Goal: Transaction & Acquisition: Purchase product/service

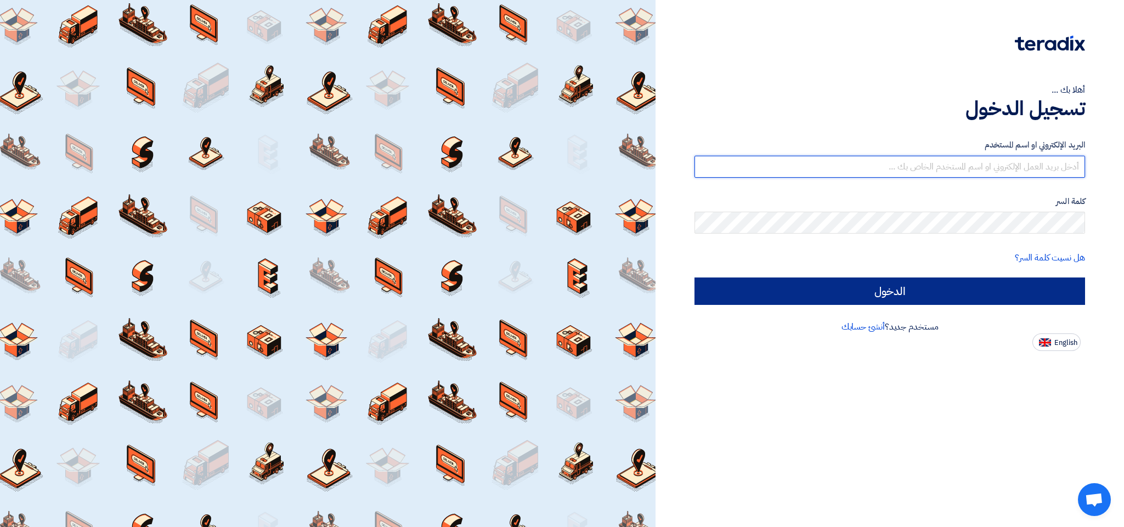
type input "[EMAIL_ADDRESS][DOMAIN_NAME]"
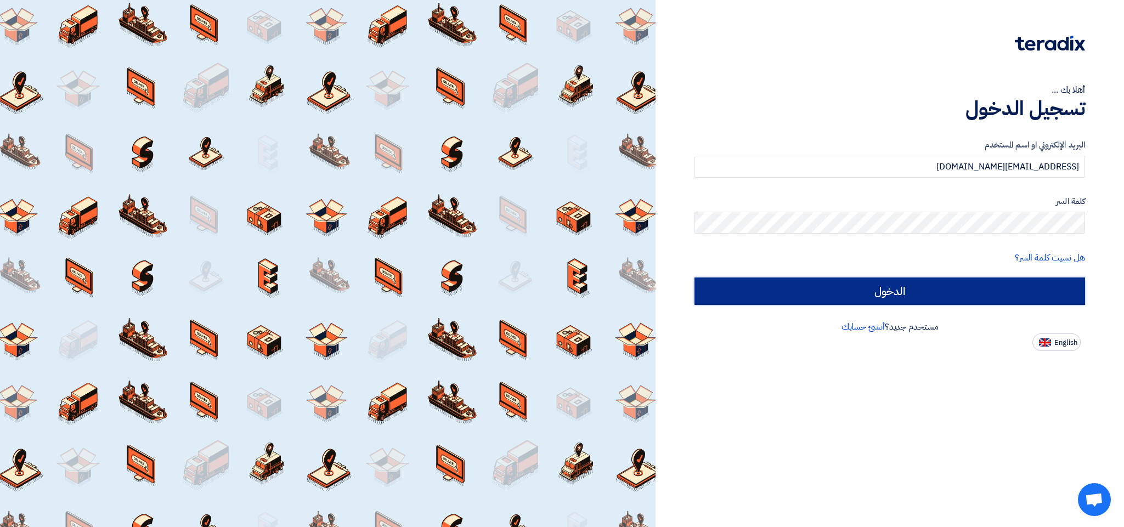
click at [883, 285] on input "الدخول" at bounding box center [889, 290] width 390 height 27
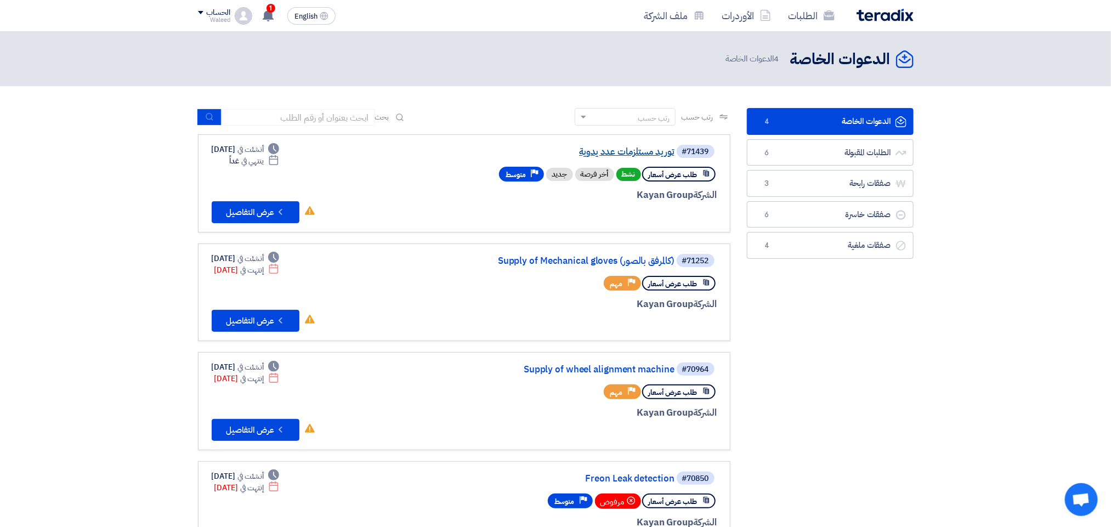
click at [634, 150] on link "توريد مستلزمات عدد يدوية" at bounding box center [564, 152] width 219 height 10
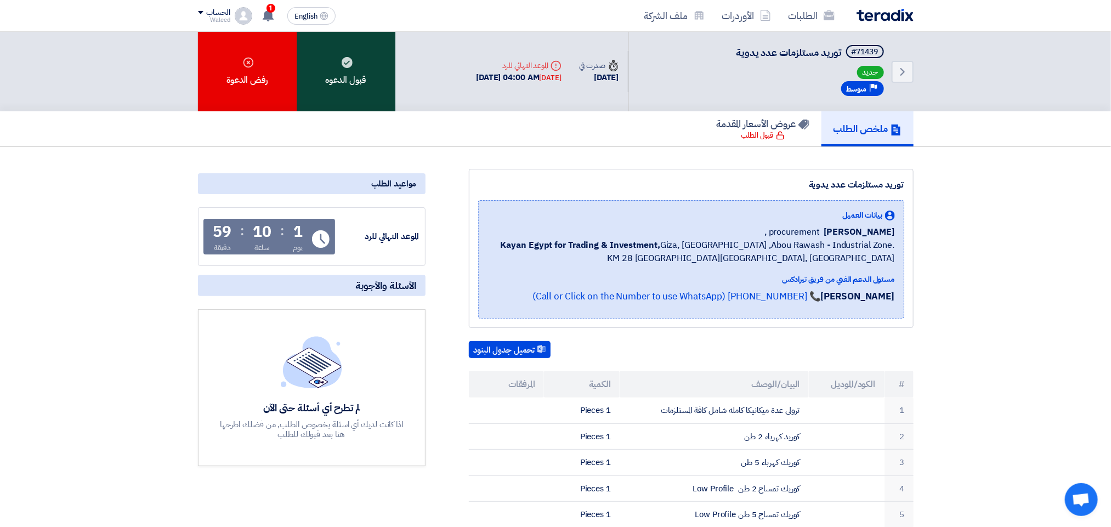
click at [365, 63] on div "قبول الدعوه" at bounding box center [346, 72] width 99 height 80
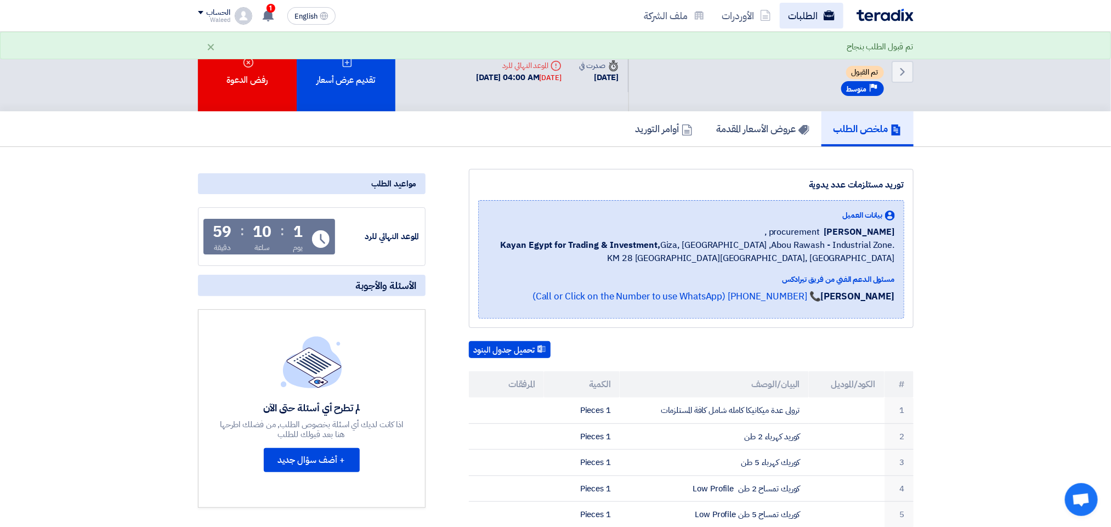
click at [802, 13] on link "الطلبات" at bounding box center [812, 16] width 64 height 26
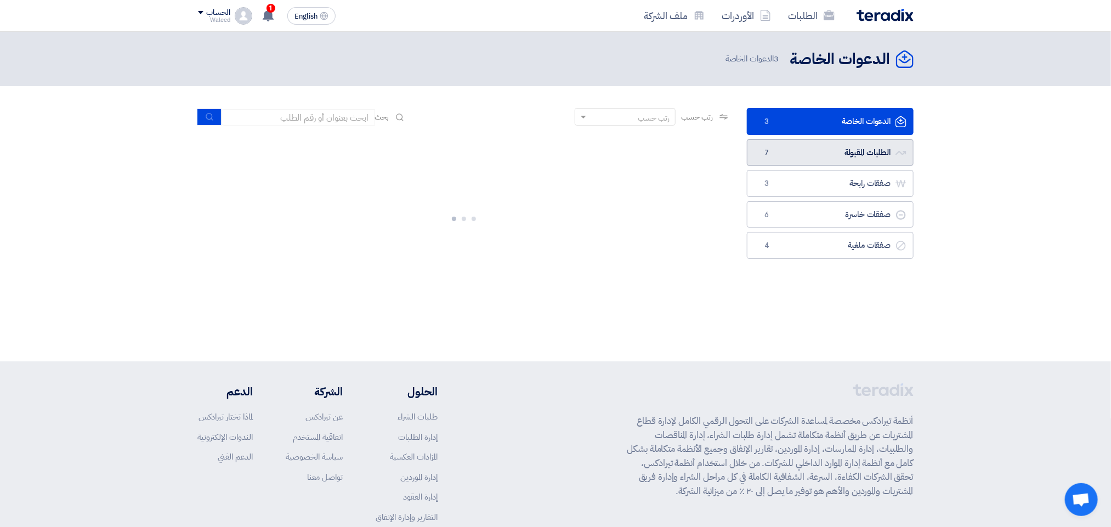
click at [818, 148] on link "الطلبات المقبولة الطلبات المقبولة 7" at bounding box center [830, 152] width 167 height 27
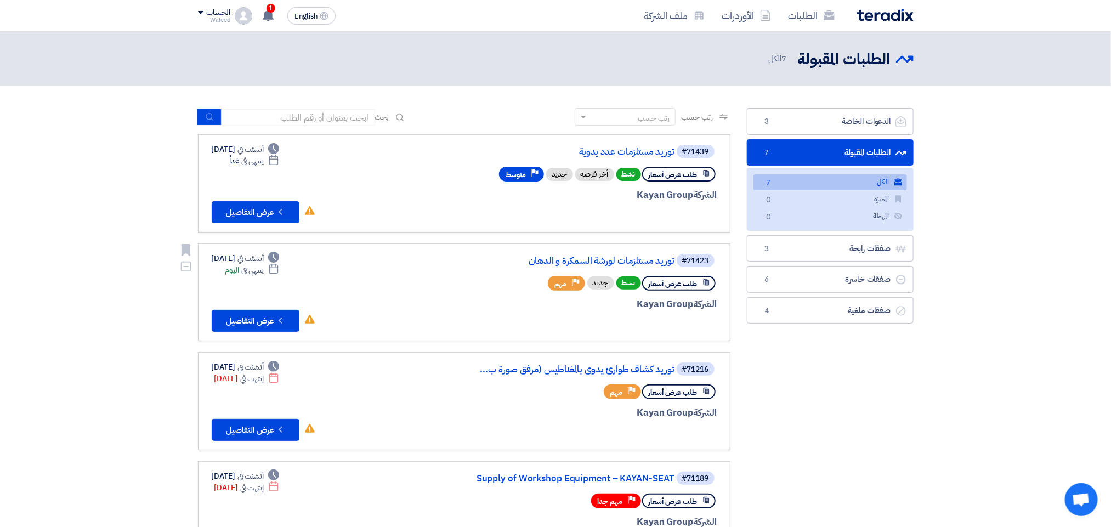
click at [586, 257] on link "توريد مستلزمات لورشة السمكرة و الدهان" at bounding box center [564, 261] width 219 height 10
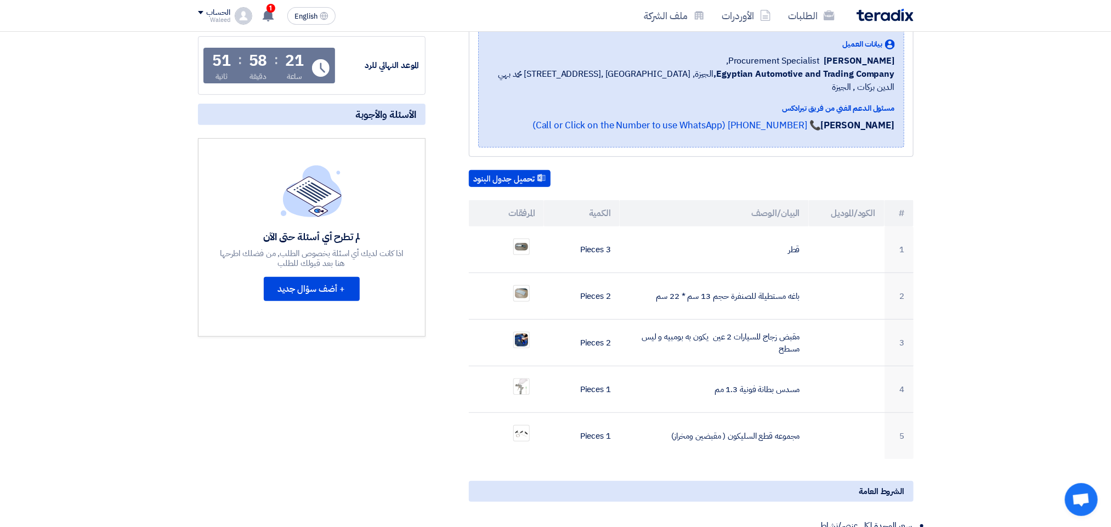
scroll to position [175, 0]
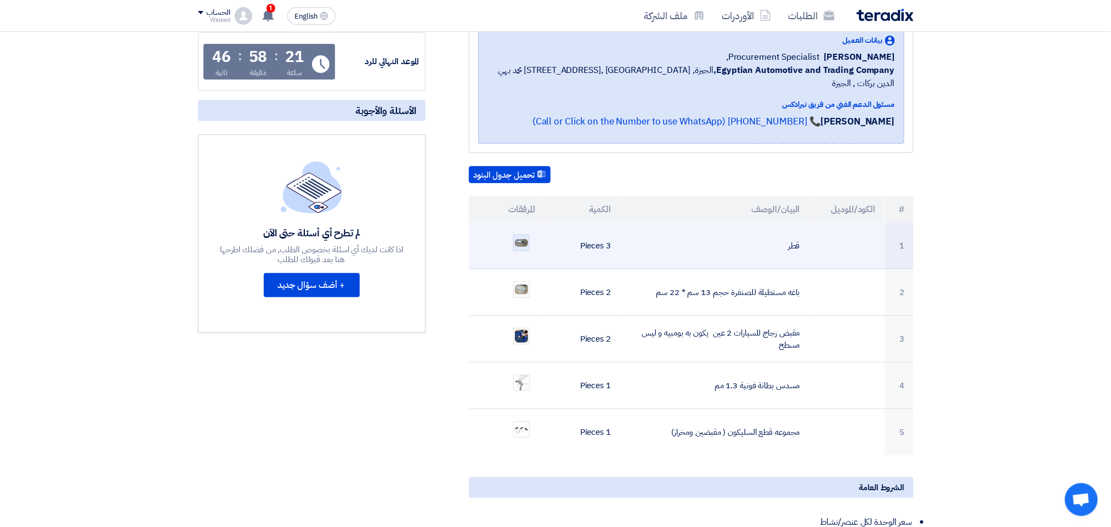
click at [522, 238] on img at bounding box center [521, 243] width 15 height 10
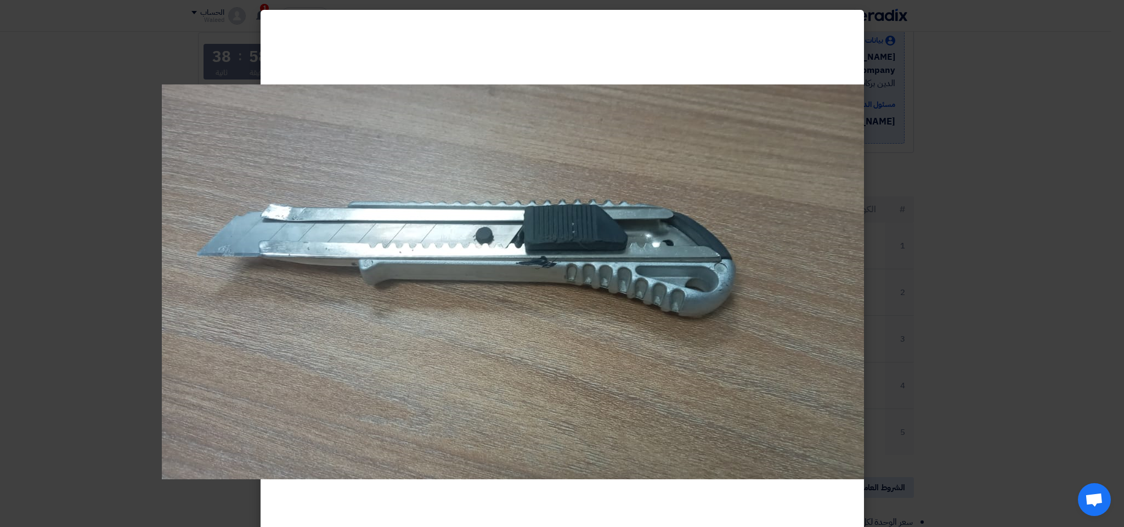
click at [938, 213] on modal-container at bounding box center [562, 263] width 1124 height 527
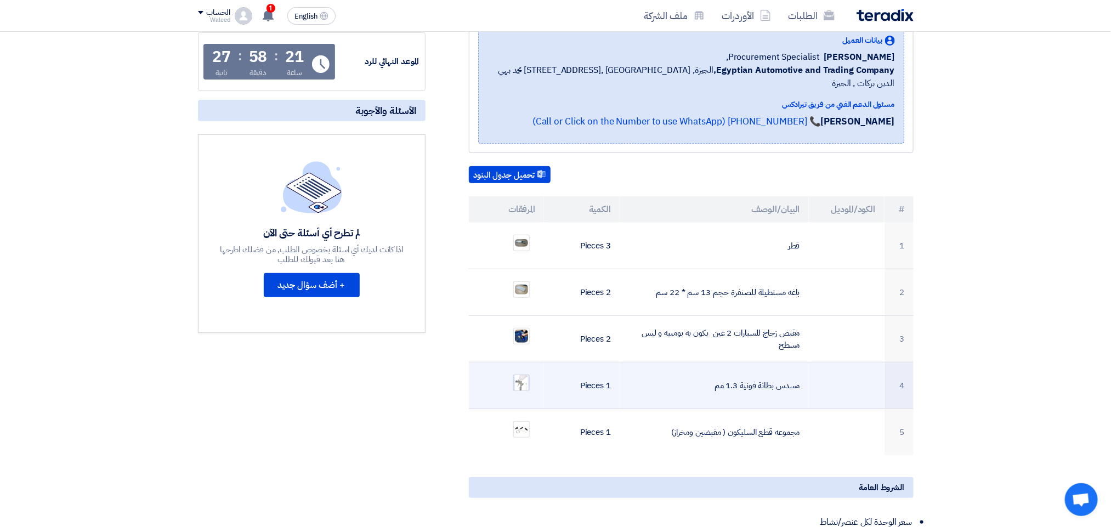
click at [526, 371] on img at bounding box center [521, 383] width 15 height 25
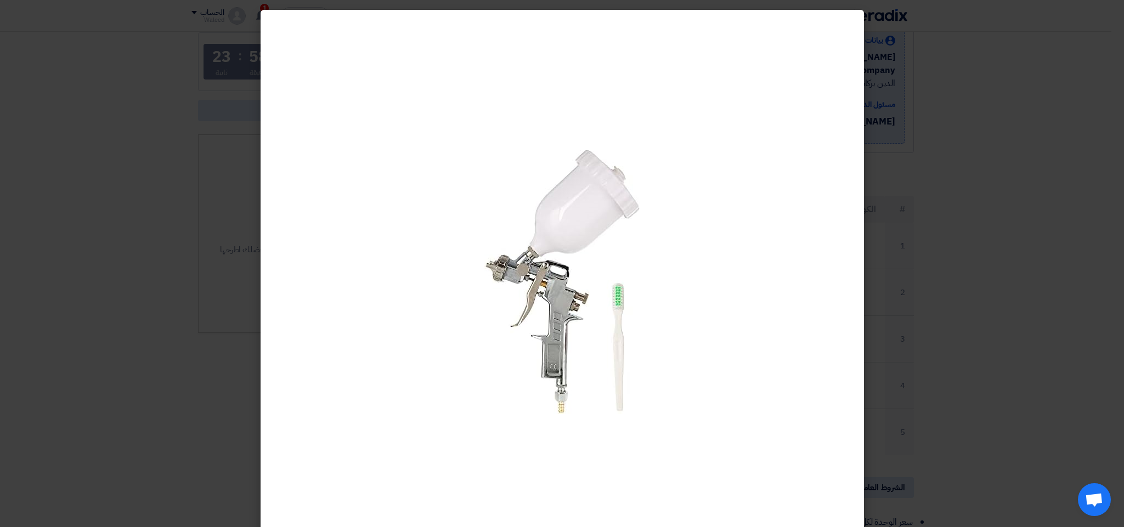
click at [1040, 180] on modal-container at bounding box center [562, 263] width 1124 height 527
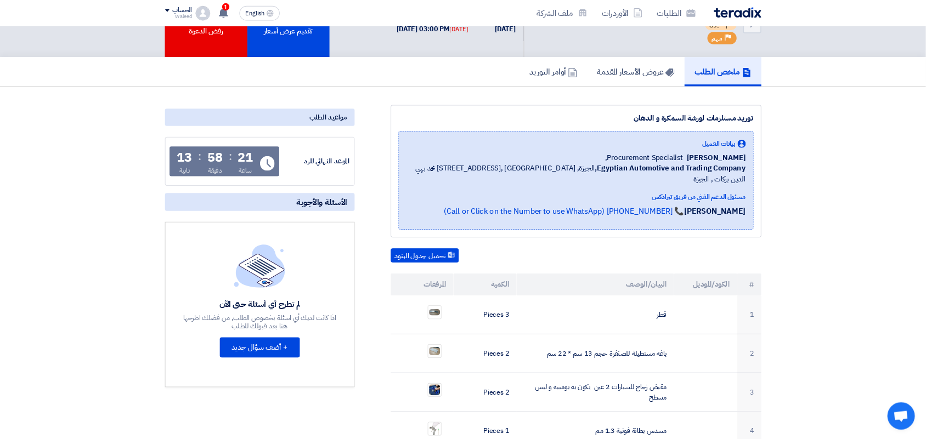
scroll to position [0, 0]
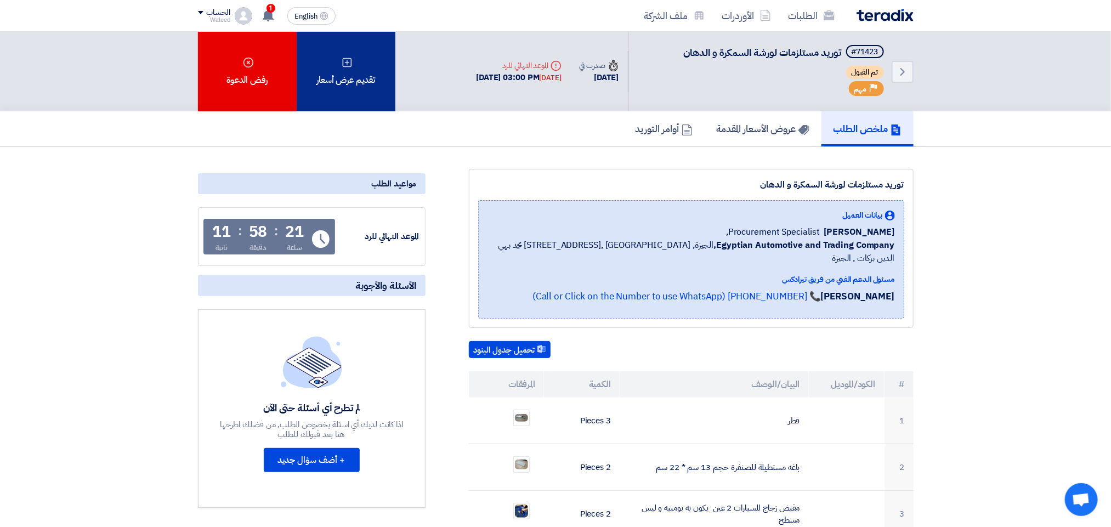
click at [343, 64] on use at bounding box center [346, 62] width 9 height 9
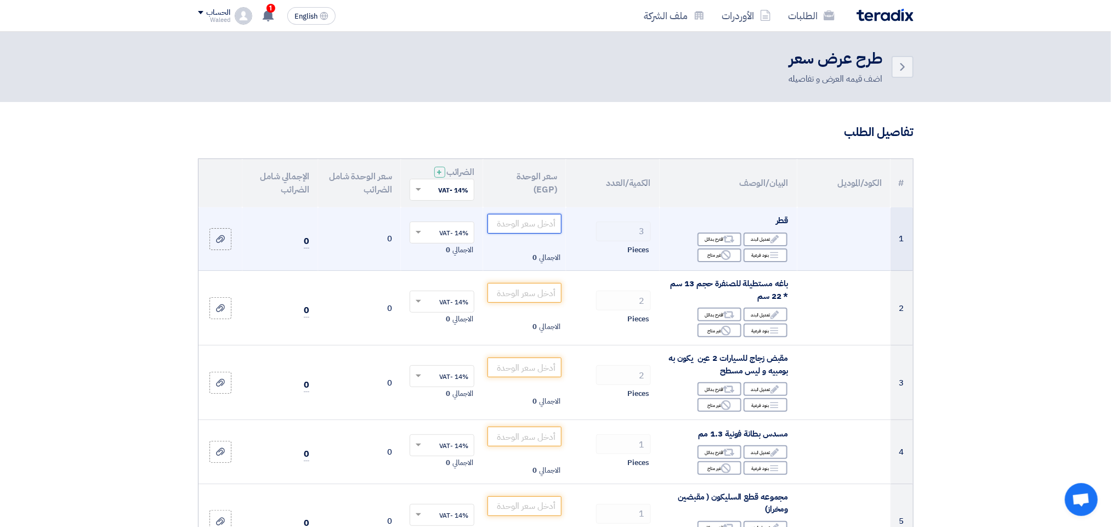
click at [520, 223] on input "number" at bounding box center [524, 224] width 74 height 20
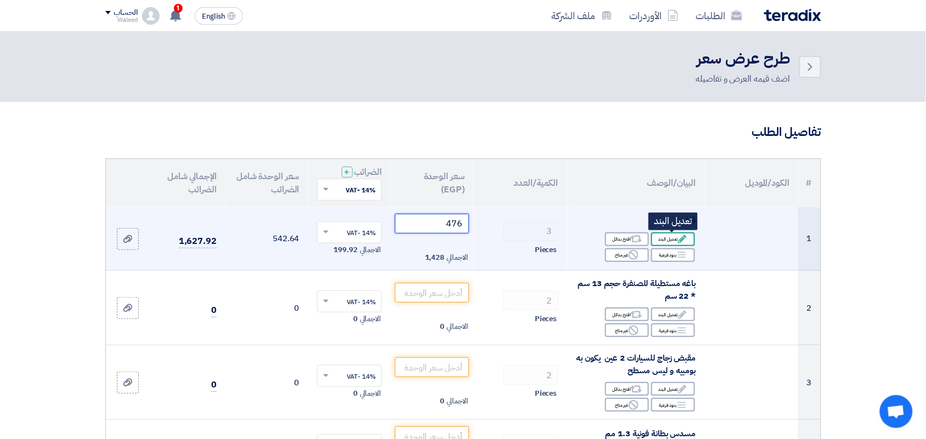
type input "476"
click at [659, 240] on div "Edit تعديل البند" at bounding box center [673, 239] width 44 height 14
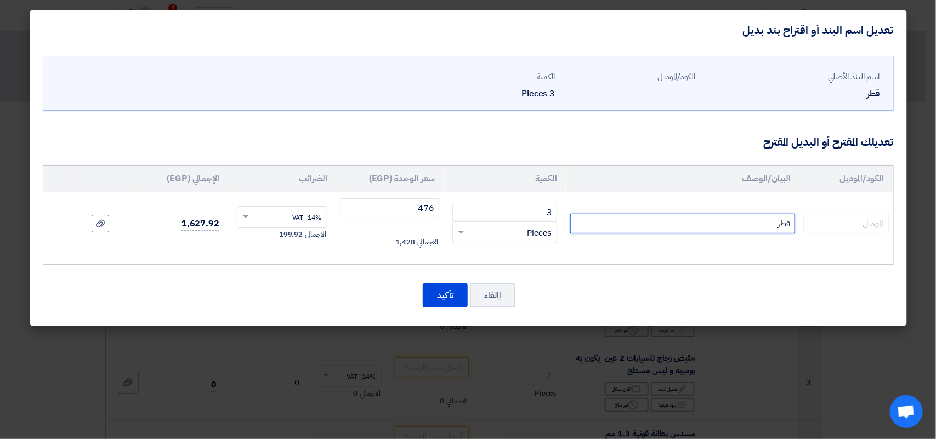
click at [728, 224] on input "قطر" at bounding box center [682, 224] width 225 height 20
type input "قطر توب تل"
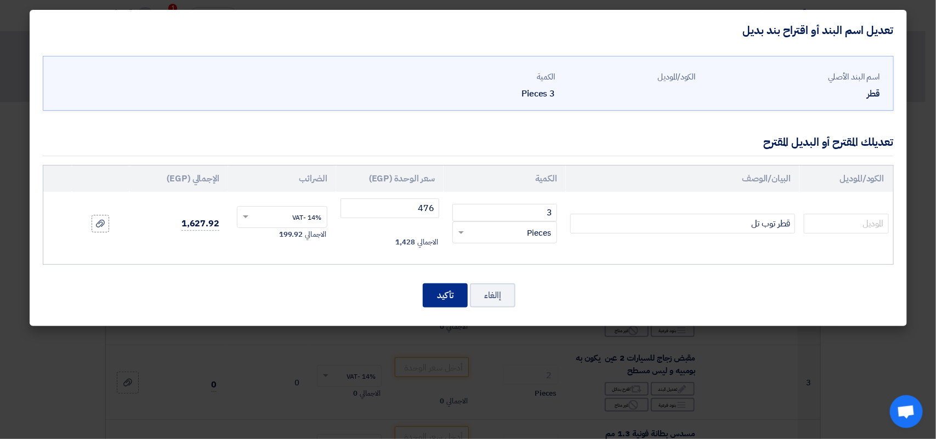
click at [434, 299] on button "تأكيد" at bounding box center [445, 295] width 45 height 24
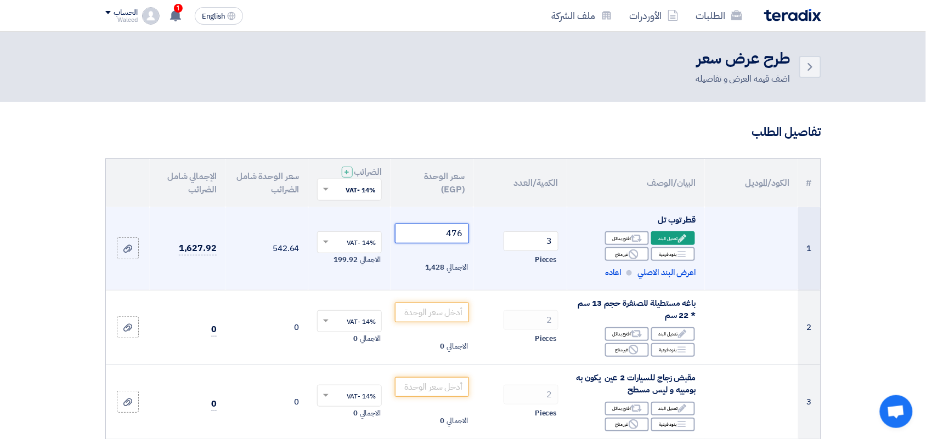
click at [443, 232] on input "476" at bounding box center [432, 234] width 74 height 20
type input "450"
click at [620, 237] on div "Alternative اقترح بدائل" at bounding box center [627, 238] width 44 height 14
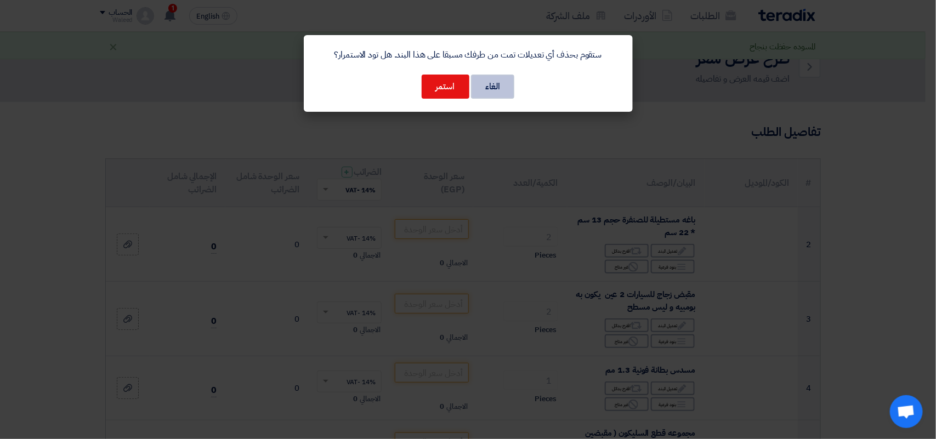
click at [496, 91] on button "الغاء" at bounding box center [492, 87] width 43 height 24
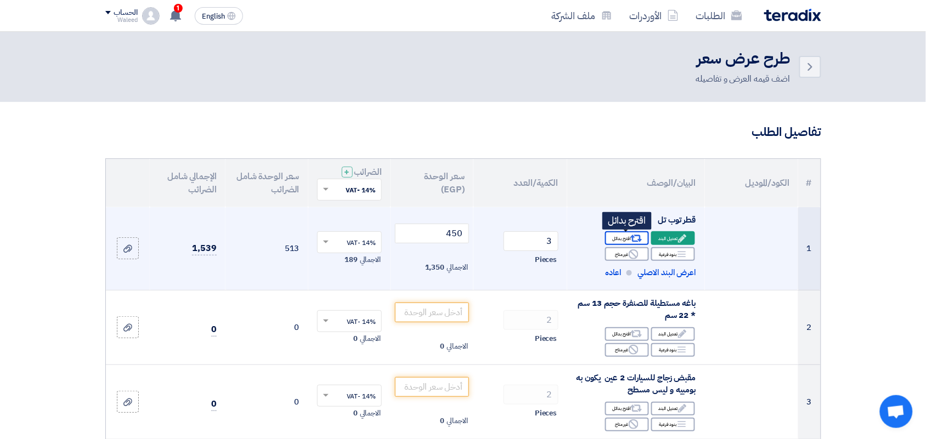
click at [620, 239] on div "Alternative اقترح بدائل" at bounding box center [627, 238] width 44 height 14
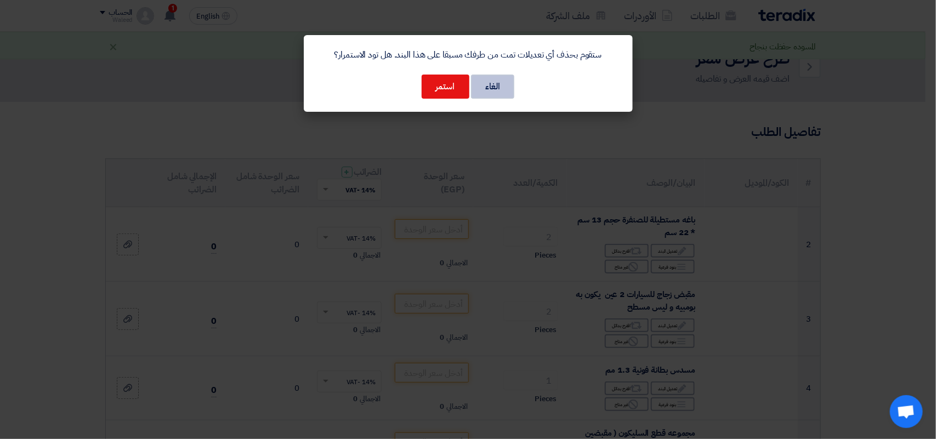
click at [504, 86] on button "الغاء" at bounding box center [492, 87] width 43 height 24
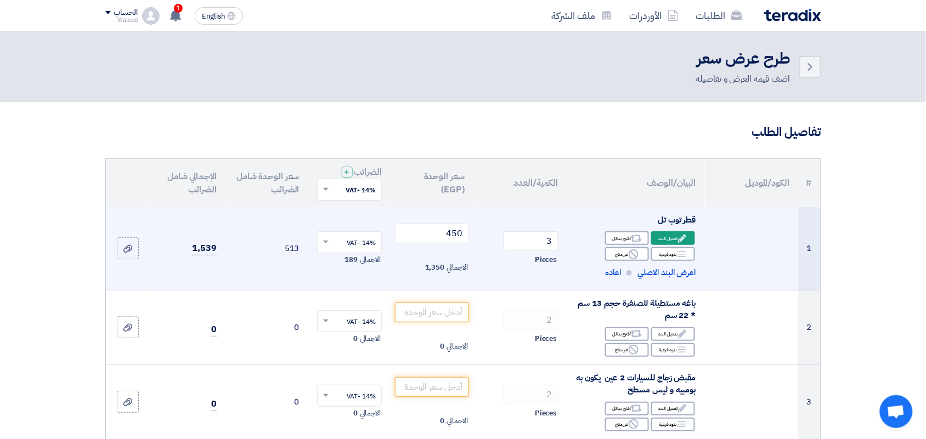
scroll to position [154, 0]
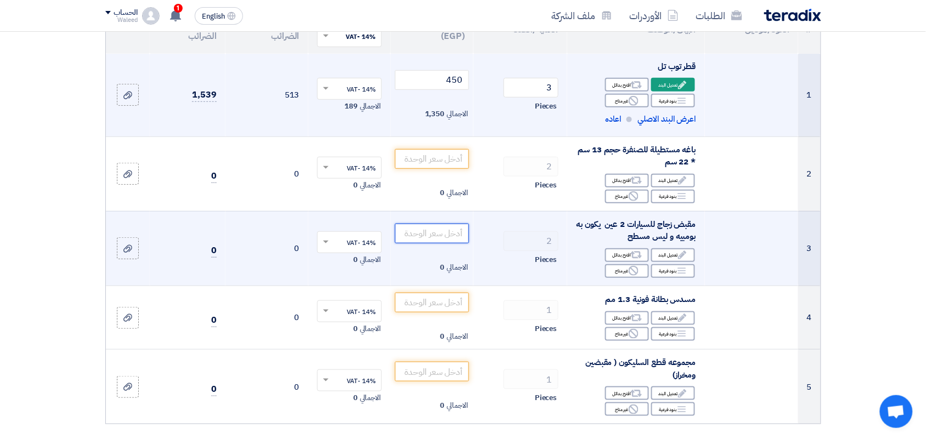
click at [429, 233] on input "number" at bounding box center [432, 234] width 74 height 20
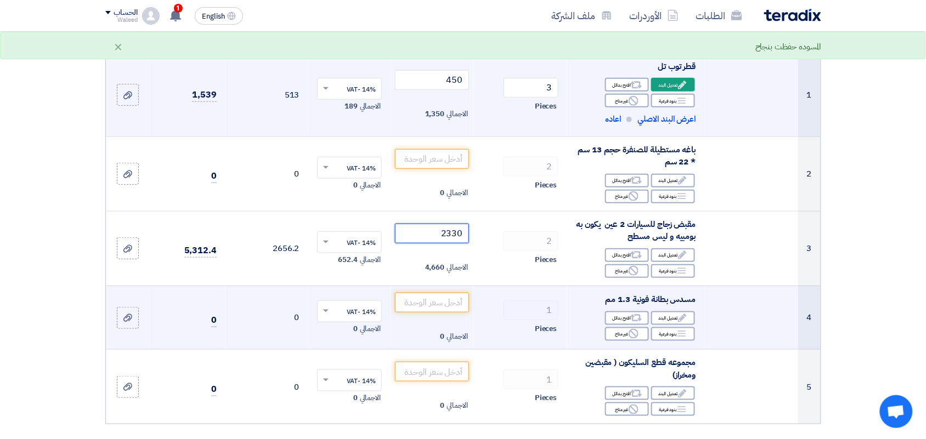
type input "2330"
click at [426, 319] on td "الاجمالي 0" at bounding box center [431, 318] width 83 height 64
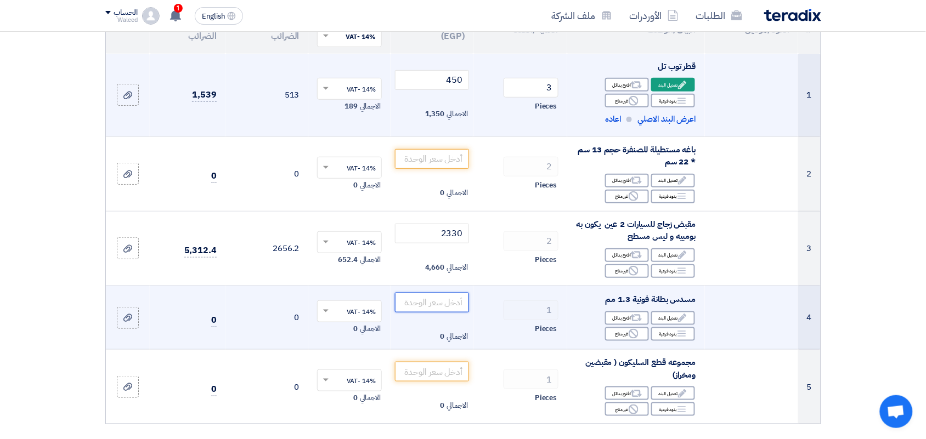
click at [426, 302] on input "number" at bounding box center [432, 303] width 74 height 20
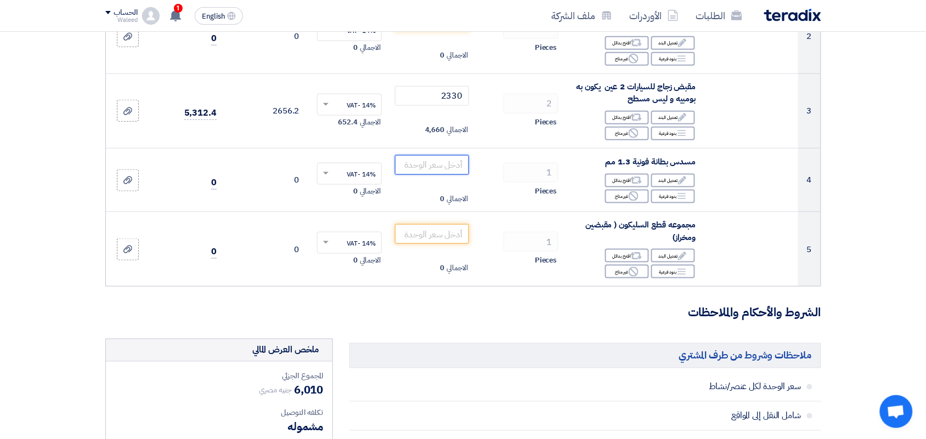
scroll to position [286, 0]
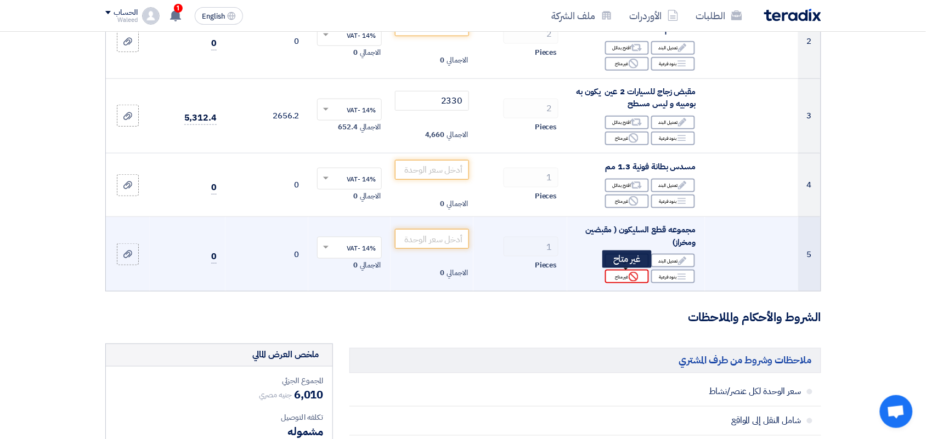
click at [624, 277] on div "Reject غير متاح" at bounding box center [627, 277] width 44 height 14
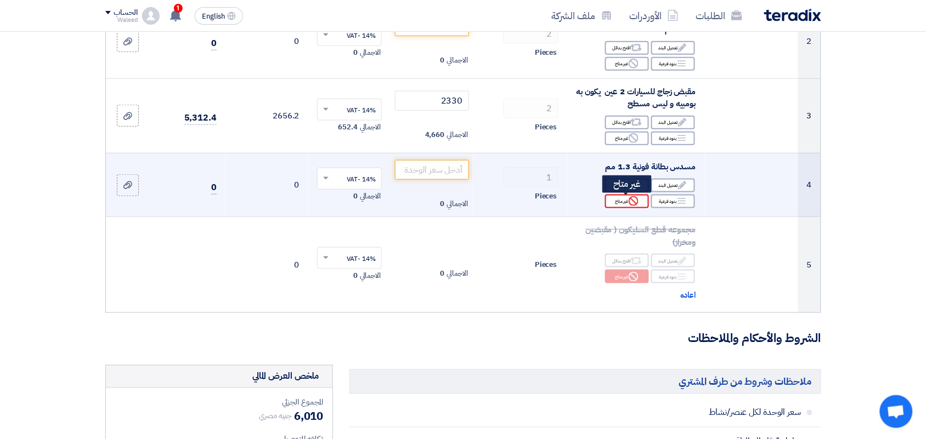
click at [624, 204] on div "Reject غير متاح" at bounding box center [627, 202] width 44 height 14
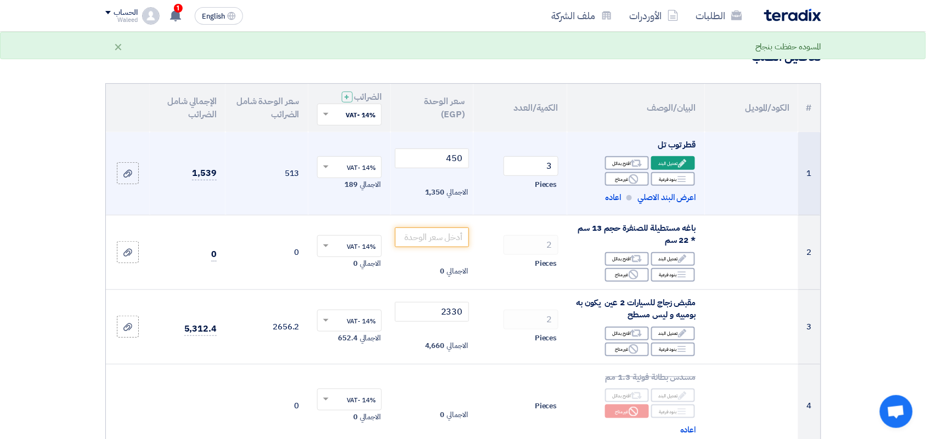
scroll to position [91, 0]
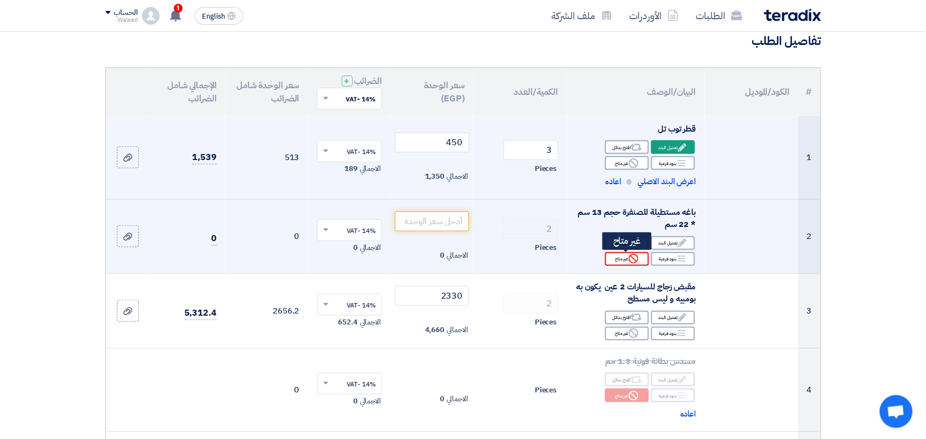
click at [624, 259] on div "Reject غير متاح" at bounding box center [627, 259] width 44 height 14
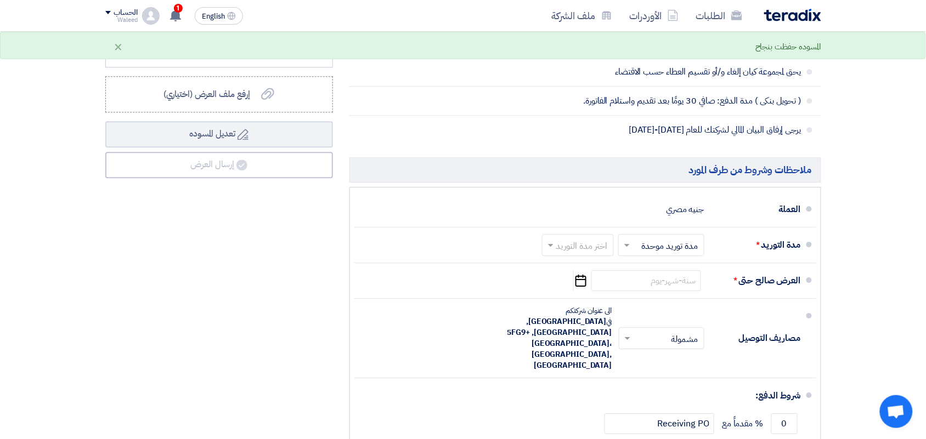
scroll to position [816, 0]
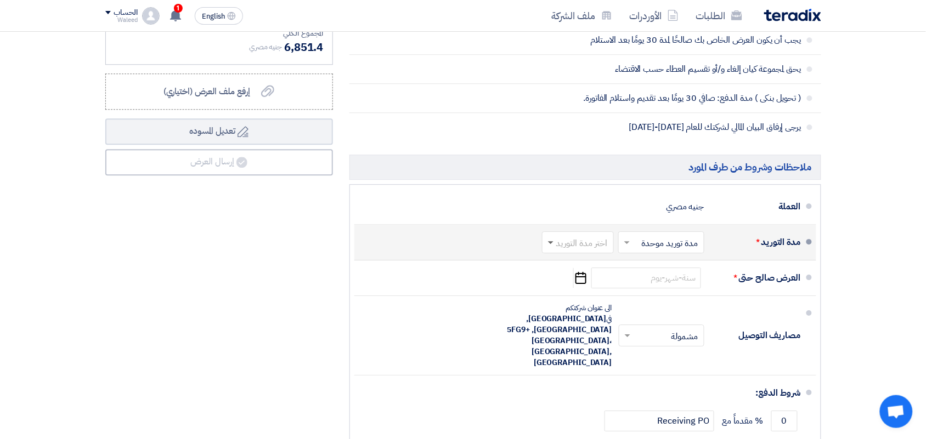
click at [548, 244] on span at bounding box center [550, 243] width 5 height 4
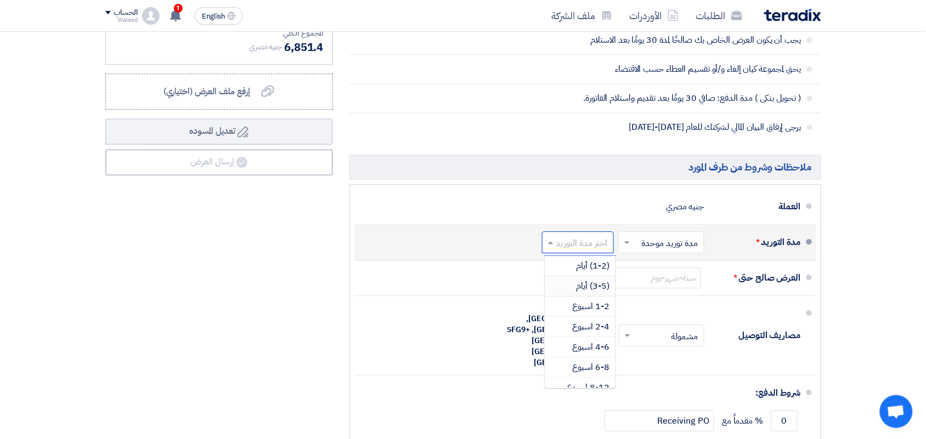
click at [576, 290] on span "(3-5) أيام" at bounding box center [592, 286] width 33 height 13
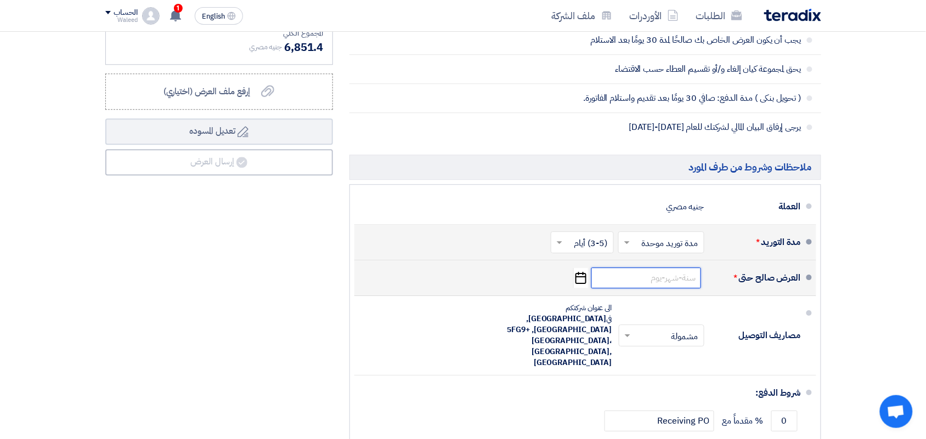
click at [639, 287] on input at bounding box center [646, 278] width 110 height 21
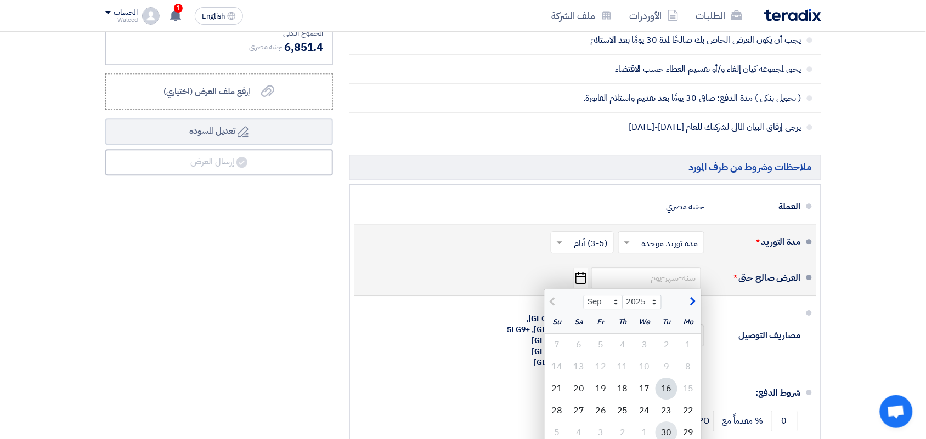
click at [664, 432] on div "30" at bounding box center [666, 433] width 22 height 22
type input "[DATE]"
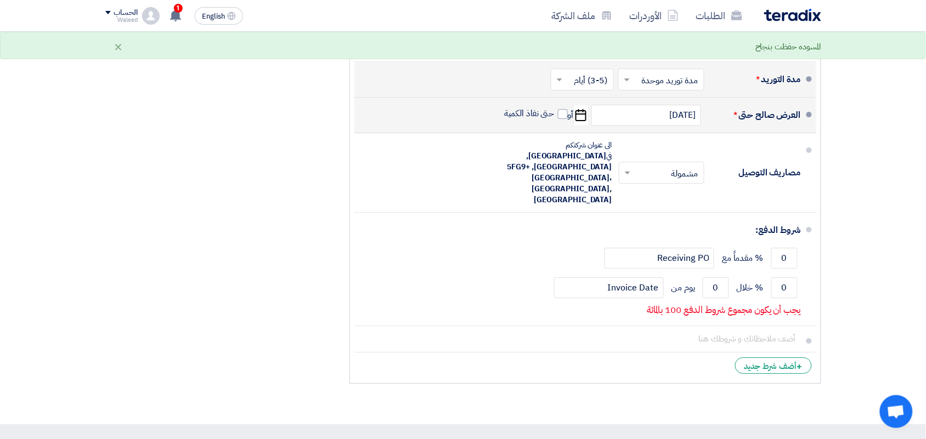
scroll to position [984, 0]
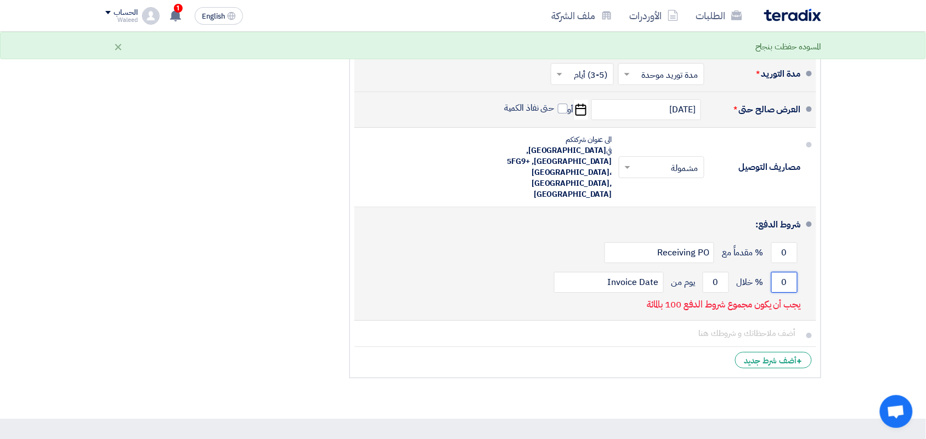
click at [778, 272] on input "0" at bounding box center [784, 282] width 26 height 21
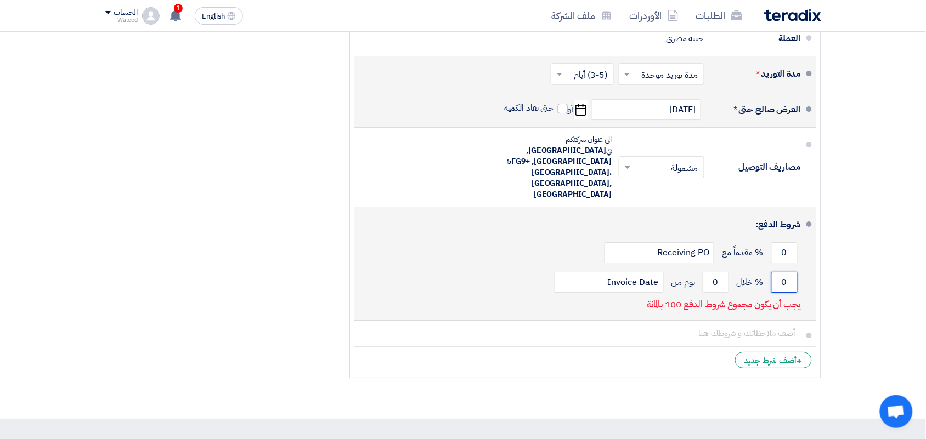
drag, startPoint x: 778, startPoint y: 262, endPoint x: 794, endPoint y: 264, distance: 16.5
click at [794, 272] on input "0" at bounding box center [784, 282] width 26 height 21
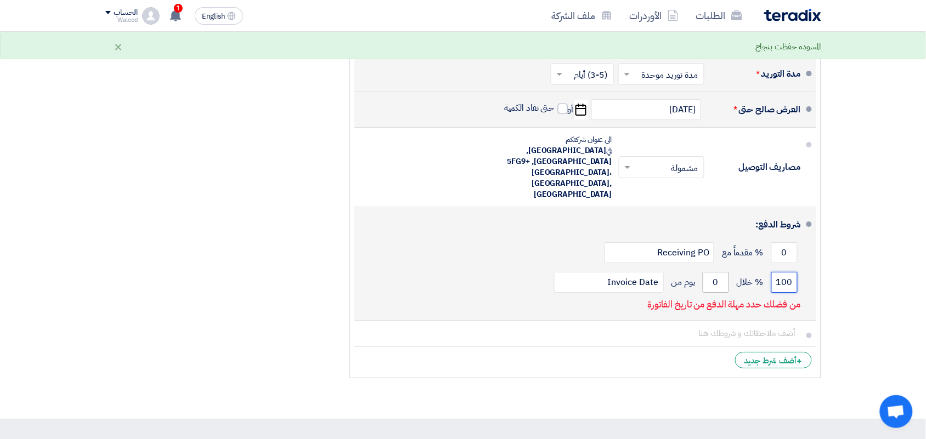
type input "100"
click at [714, 272] on input "0" at bounding box center [715, 282] width 26 height 21
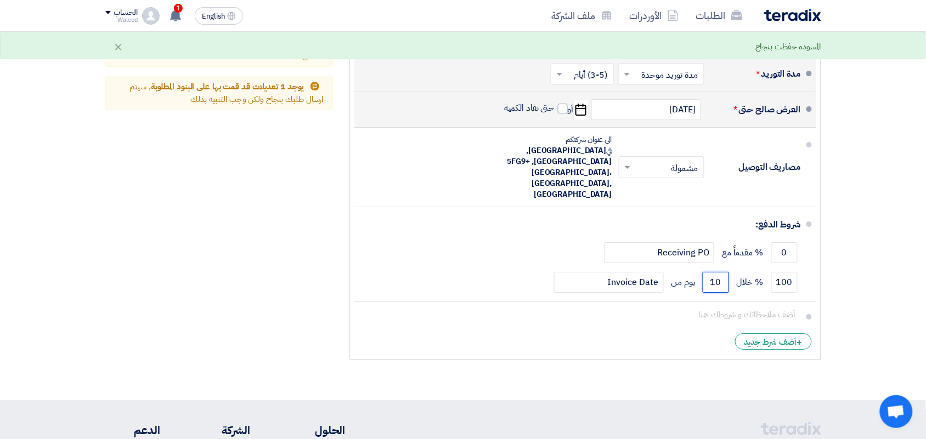
type input "1"
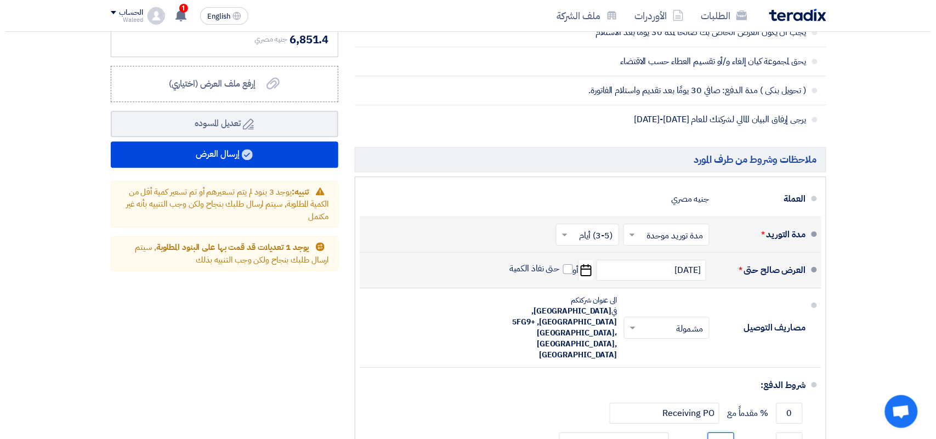
scroll to position [821, 0]
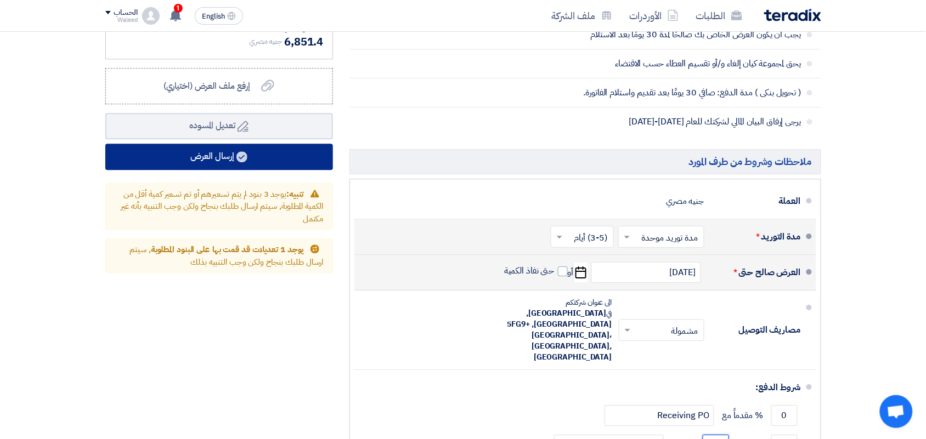
type input "30"
click at [208, 156] on button "إرسال العرض" at bounding box center [219, 157] width 228 height 26
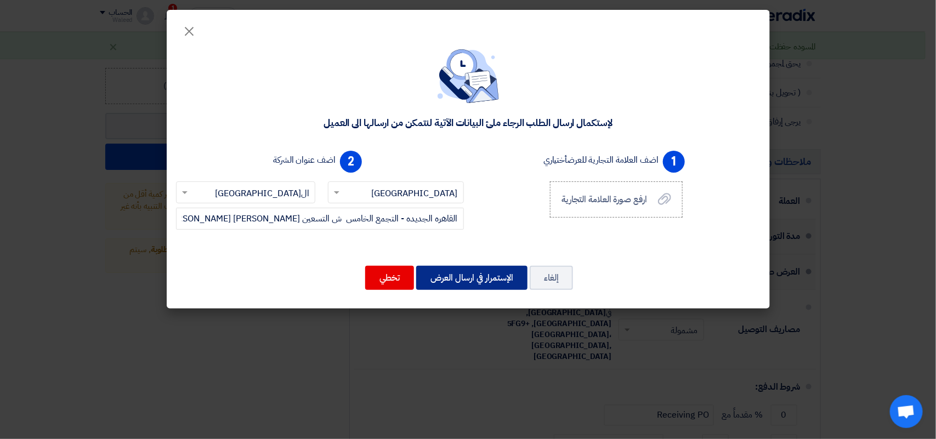
click at [456, 278] on button "الإستمرار في ارسال العرض" at bounding box center [471, 278] width 111 height 24
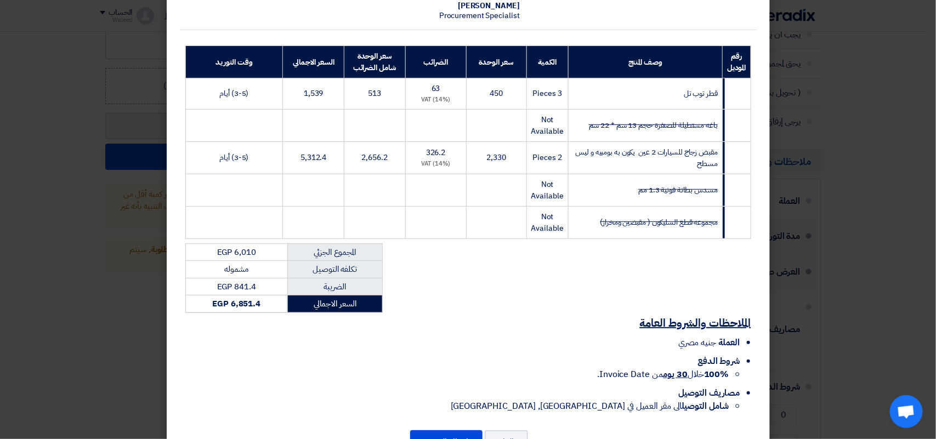
scroll to position [140, 0]
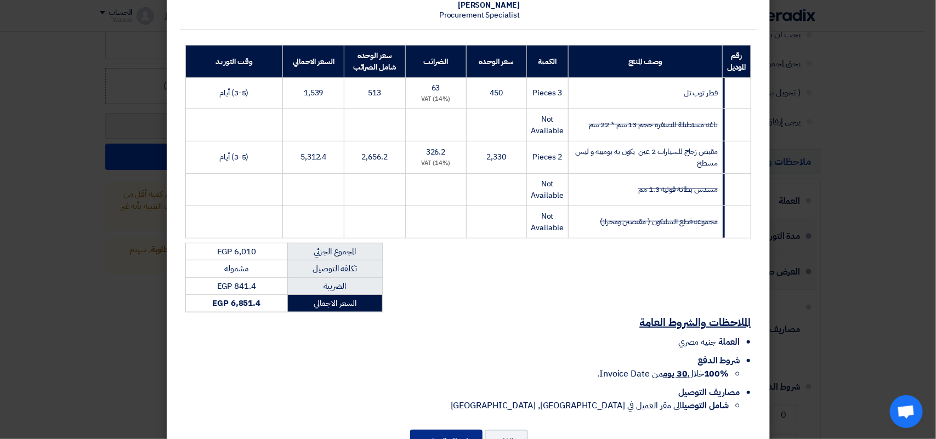
click at [457, 431] on button "إرسال العرض" at bounding box center [446, 442] width 72 height 24
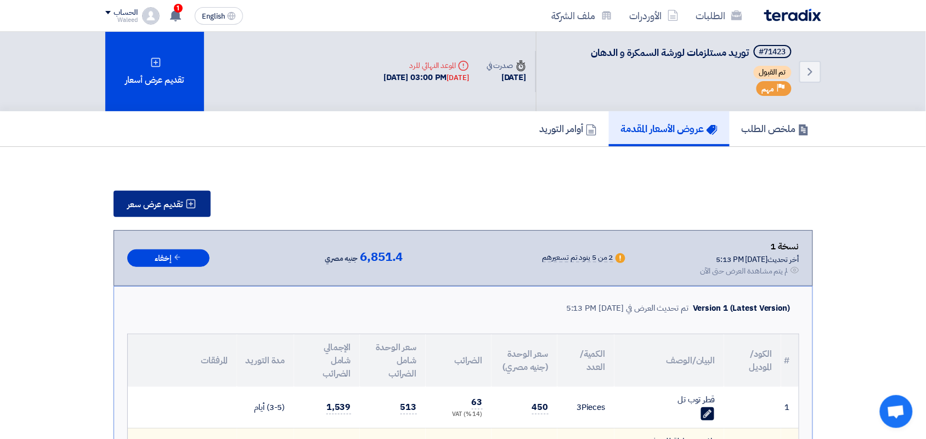
click at [158, 203] on span "تقديم عرض سعر" at bounding box center [155, 204] width 55 height 9
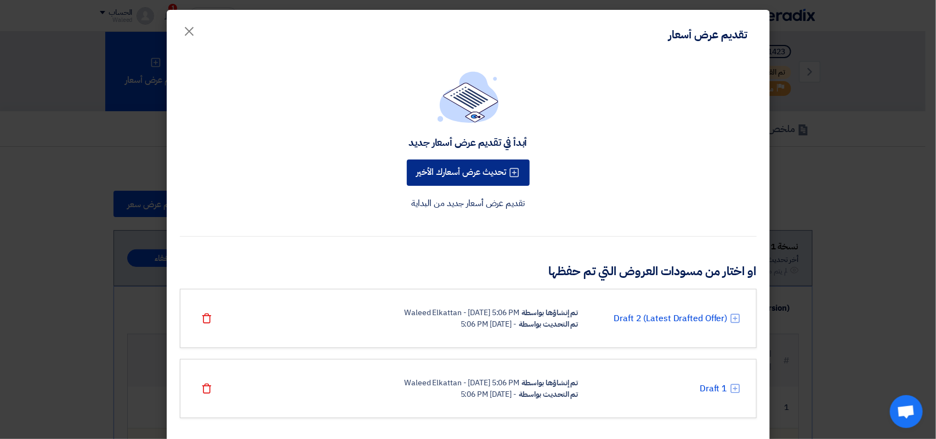
click at [483, 173] on button "تحديث عرض أسعارك الأخير" at bounding box center [468, 173] width 123 height 26
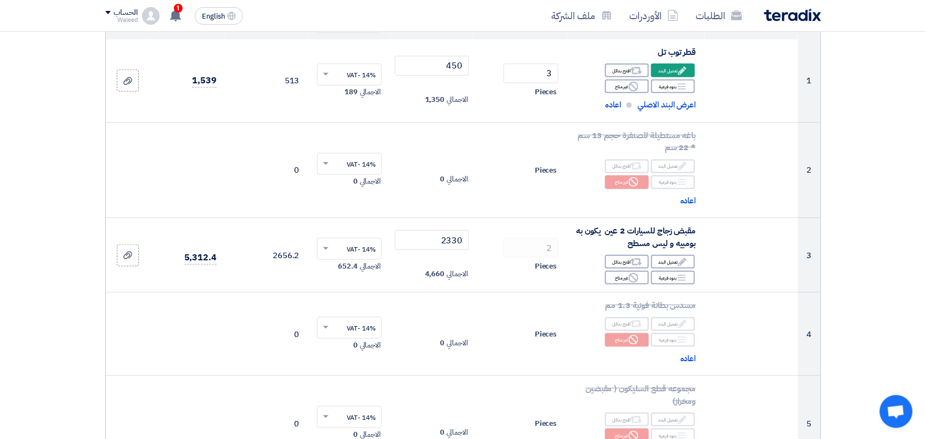
scroll to position [171, 0]
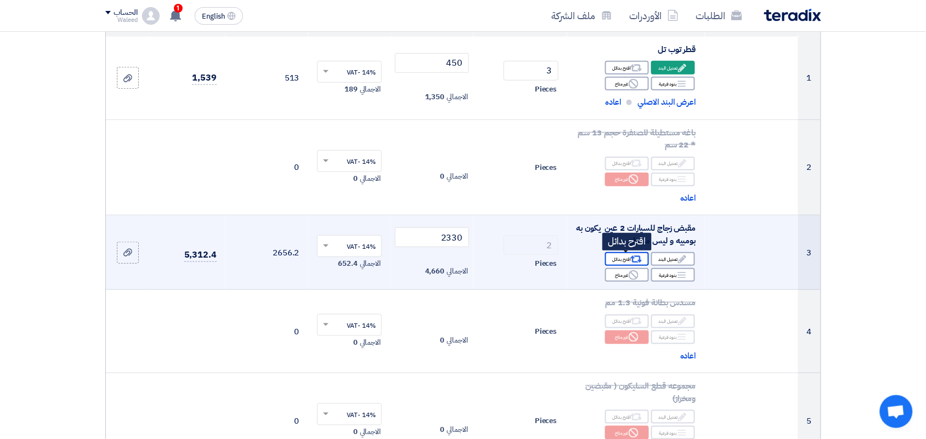
click at [620, 262] on div "Alternative اقترح بدائل" at bounding box center [627, 259] width 44 height 14
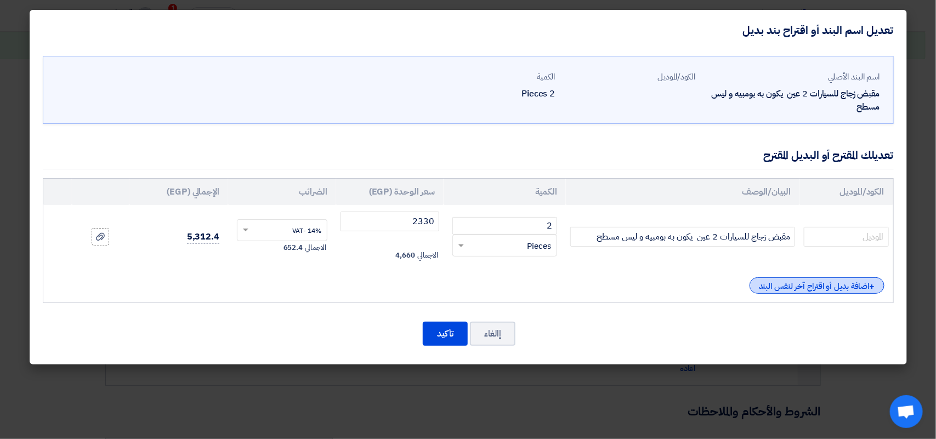
click at [796, 290] on div "+ اضافة بديل أو اقتراح آخر لنفس البند" at bounding box center [817, 285] width 135 height 16
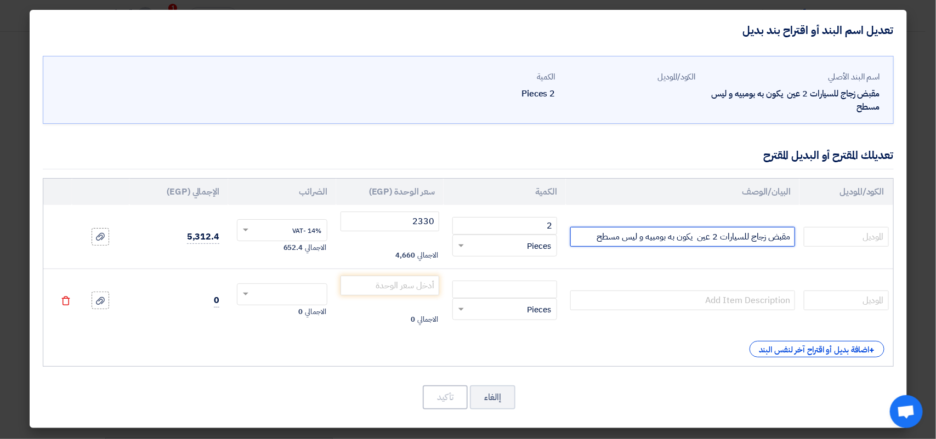
drag, startPoint x: 789, startPoint y: 236, endPoint x: 696, endPoint y: 236, distance: 92.1
click at [696, 236] on input "مقبض زجاج للسيارات 2 عين يكون به بومبيه و ليس مسطح" at bounding box center [682, 237] width 225 height 20
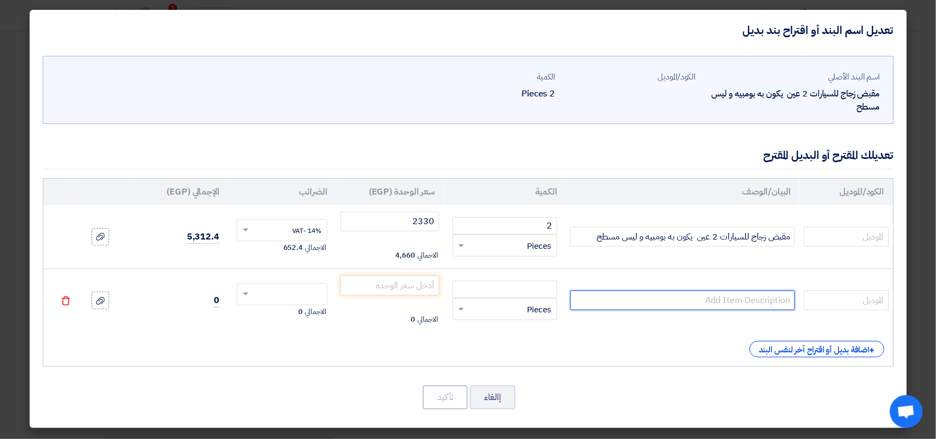
click at [713, 299] on input "text" at bounding box center [682, 301] width 225 height 20
paste input "مقبض زجاج للسيارات 2 عين"
type input "مقبض زجاج للسيارات 2 عين ماركه boxo jhd,hk"
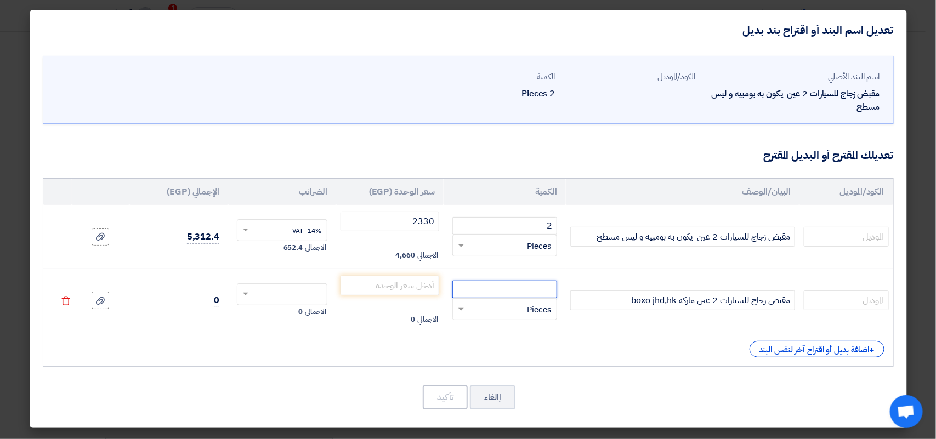
click at [510, 290] on input "number" at bounding box center [504, 290] width 105 height 18
type input "2"
click at [414, 283] on input "number" at bounding box center [390, 286] width 99 height 20
type input "1700"
click at [280, 299] on input "text" at bounding box center [289, 296] width 66 height 18
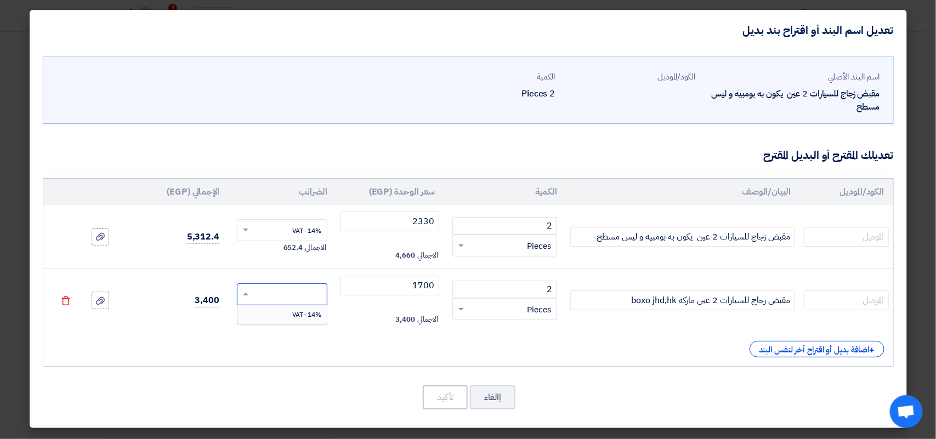
click at [288, 314] on div "14% -VAT" at bounding box center [281, 314] width 89 height 19
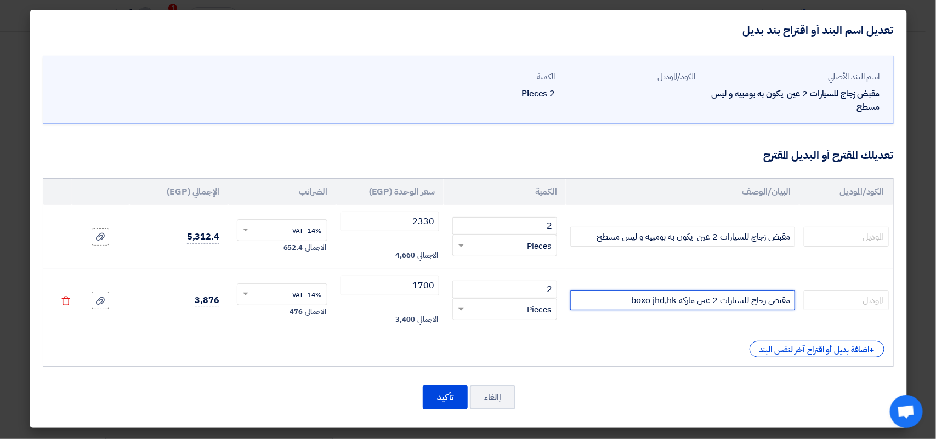
drag, startPoint x: 651, startPoint y: 302, endPoint x: 677, endPoint y: 298, distance: 26.1
click at [677, 298] on input "مقبض زجاج للسيارات 2 عين ماركه boxo jhd,hk" at bounding box center [682, 301] width 225 height 20
type input "مقبض زجاج للسيارات 2 عين ماركه boxo"
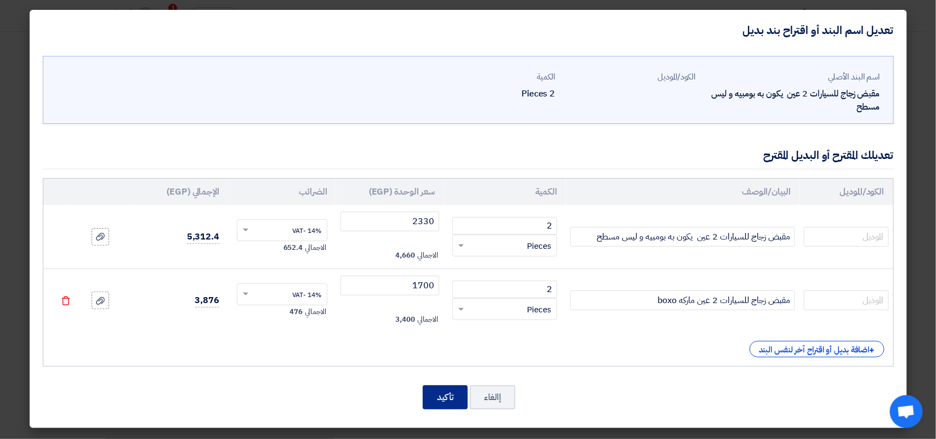
click at [440, 399] on button "تأكيد" at bounding box center [445, 397] width 45 height 24
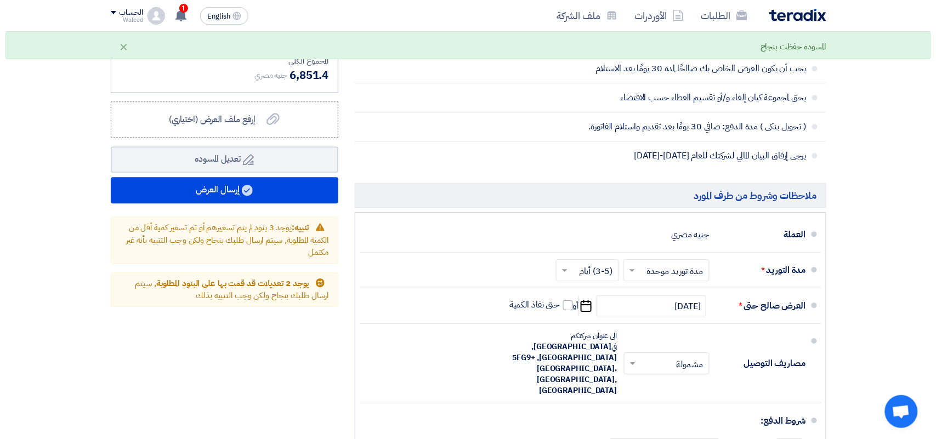
scroll to position [760, 0]
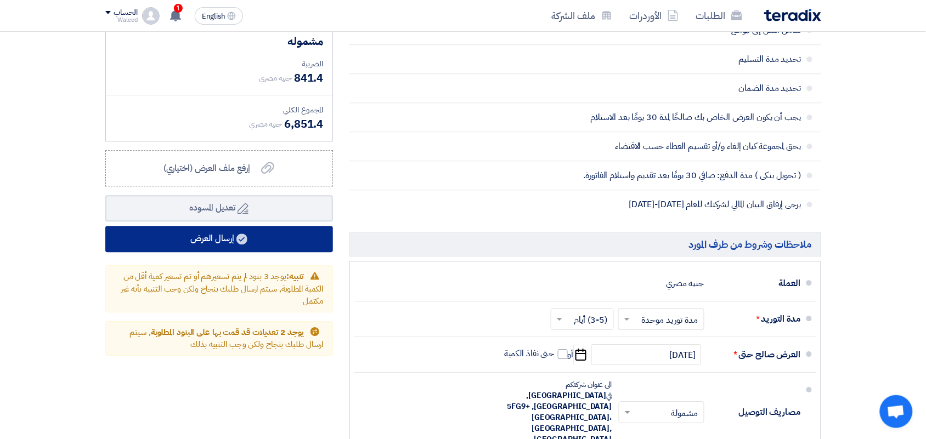
click at [204, 240] on button "إرسال العرض" at bounding box center [219, 239] width 228 height 26
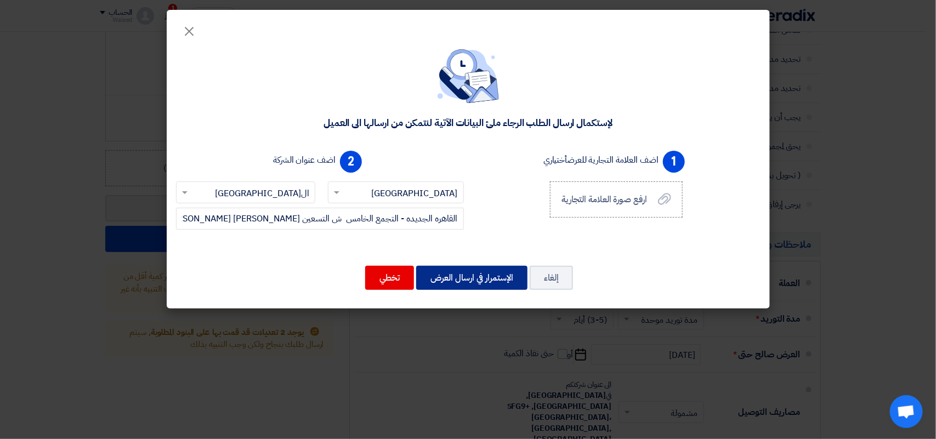
click at [466, 275] on button "الإستمرار في ارسال العرض" at bounding box center [471, 278] width 111 height 24
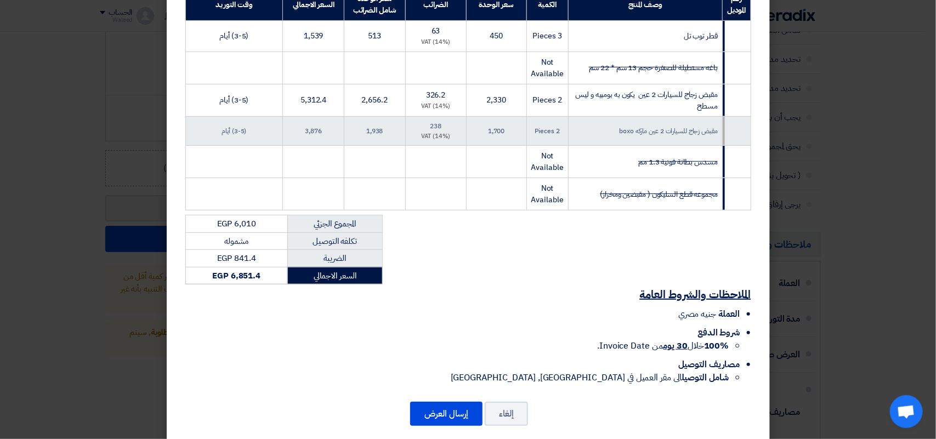
scroll to position [203, 0]
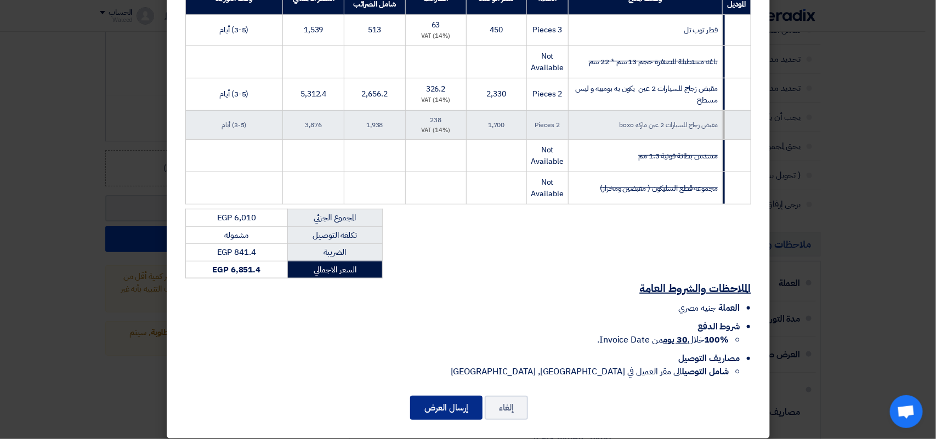
click at [438, 396] on button "إرسال العرض" at bounding box center [446, 408] width 72 height 24
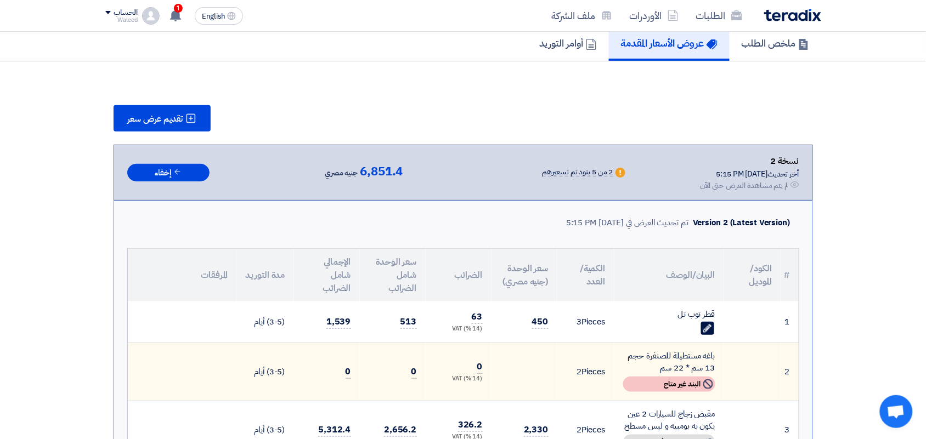
scroll to position [859, 0]
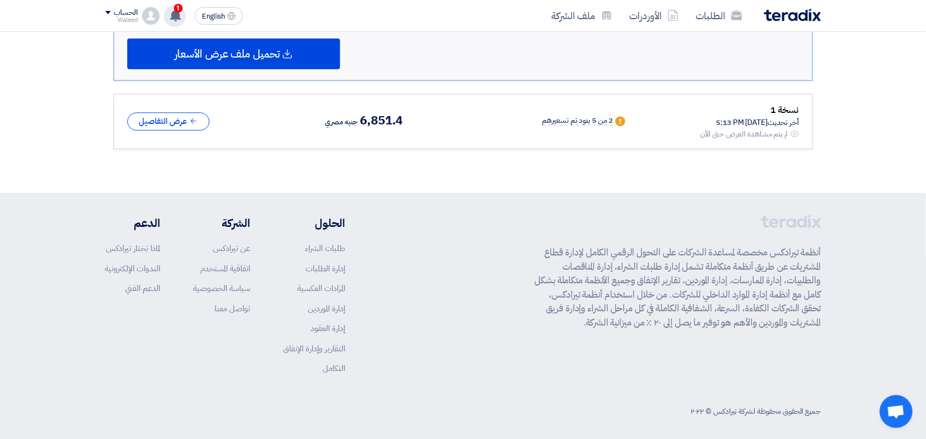
click at [177, 20] on use at bounding box center [175, 15] width 11 height 12
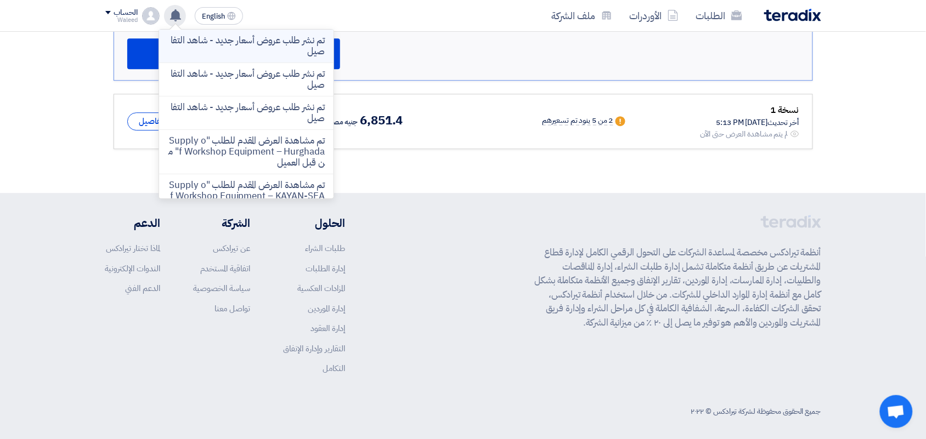
click at [228, 47] on p "تم نشر طلب عروض أسعار جديد - شاهد التفاصيل" at bounding box center [246, 46] width 157 height 22
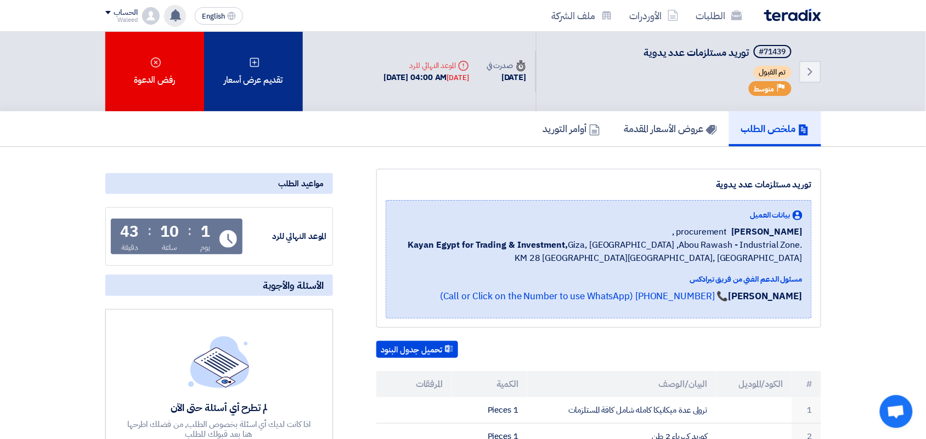
click at [261, 60] on div "تقديم عرض أسعار" at bounding box center [253, 72] width 99 height 80
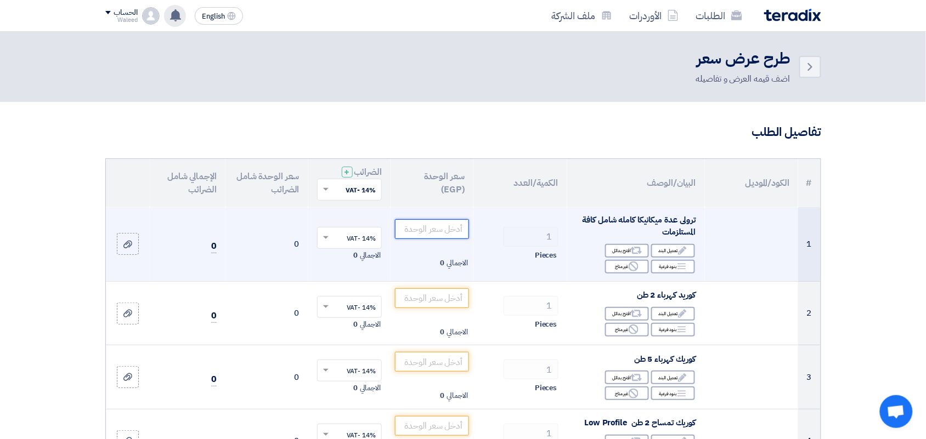
click at [436, 231] on input "number" at bounding box center [432, 229] width 74 height 20
type input "9"
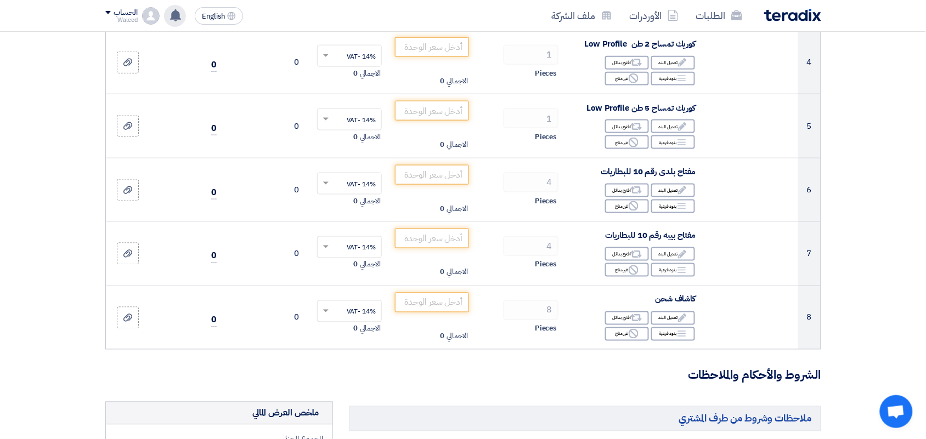
scroll to position [376, 0]
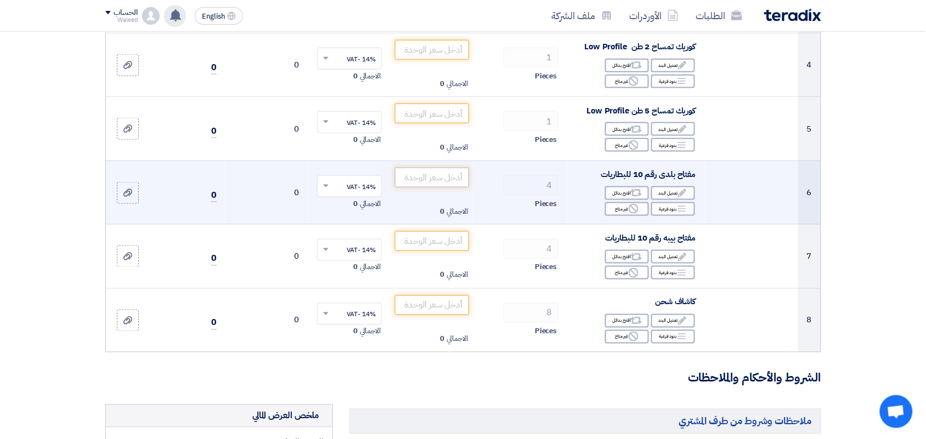
type input "85000"
click at [426, 179] on input "number" at bounding box center [432, 178] width 74 height 20
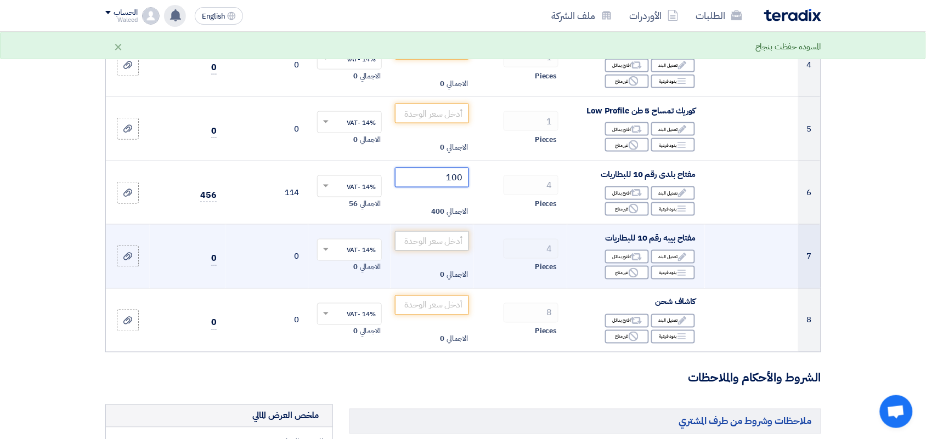
type input "100"
click at [429, 245] on input "number" at bounding box center [432, 241] width 74 height 20
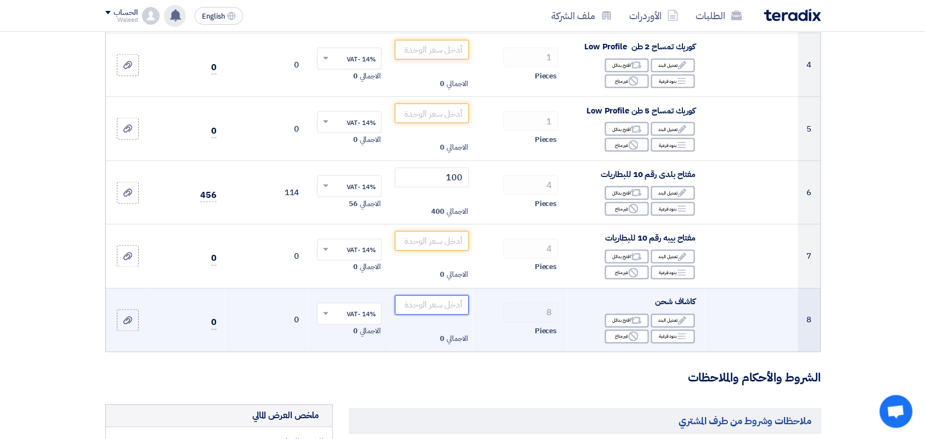
click at [438, 303] on input "number" at bounding box center [432, 306] width 74 height 20
type input "4"
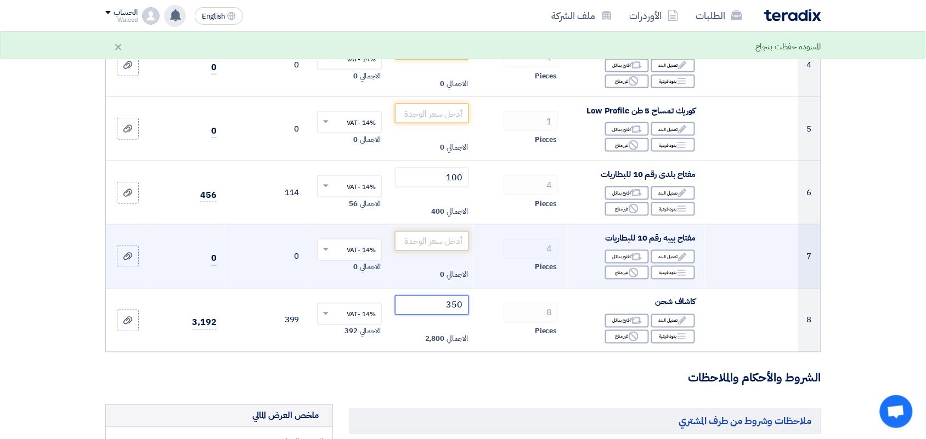
type input "350"
click at [432, 241] on input "number" at bounding box center [432, 241] width 74 height 20
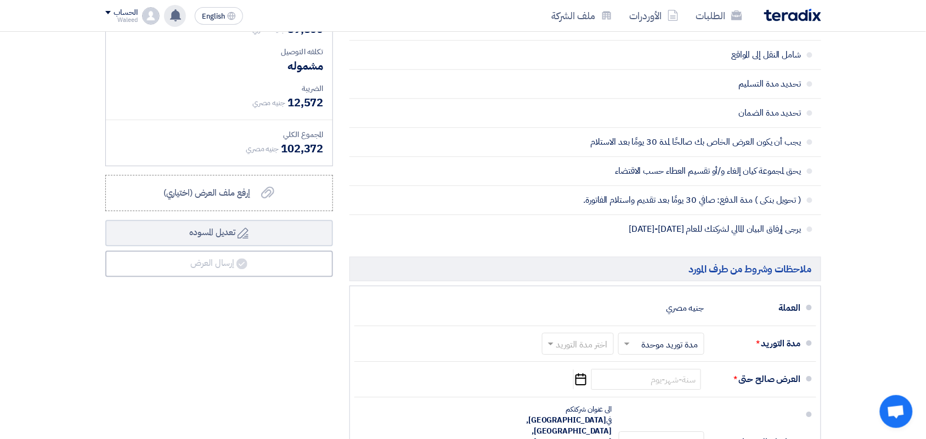
scroll to position [1012, 0]
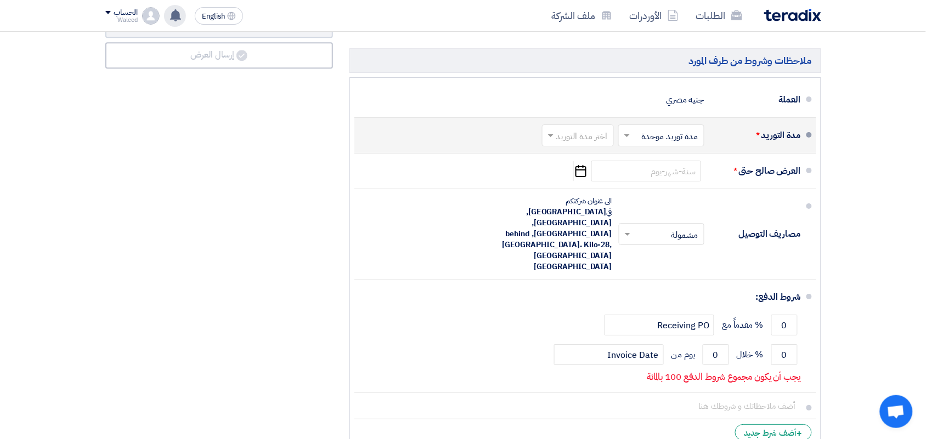
click at [555, 137] on input "text" at bounding box center [575, 137] width 66 height 16
type input "400"
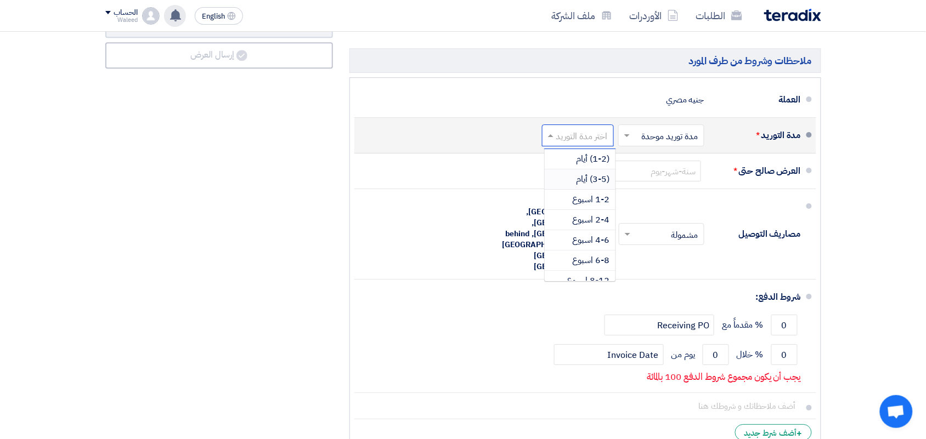
click at [586, 182] on span "(3-5) أيام" at bounding box center [592, 179] width 33 height 13
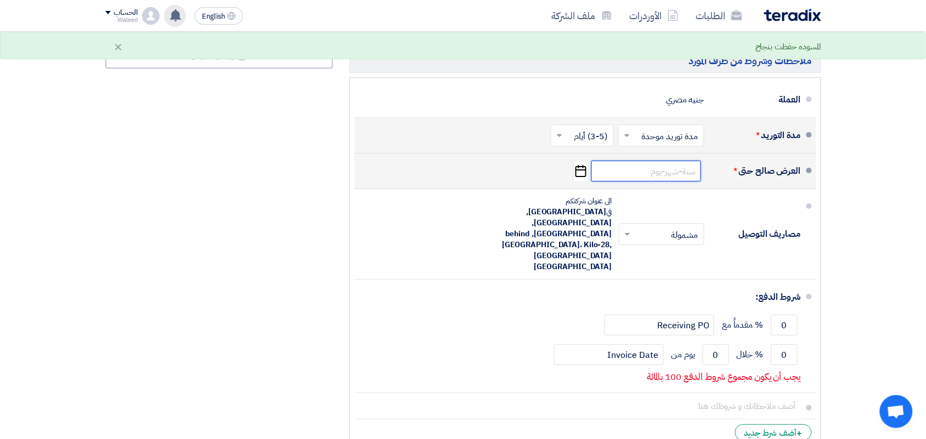
click at [644, 176] on input at bounding box center [646, 171] width 110 height 21
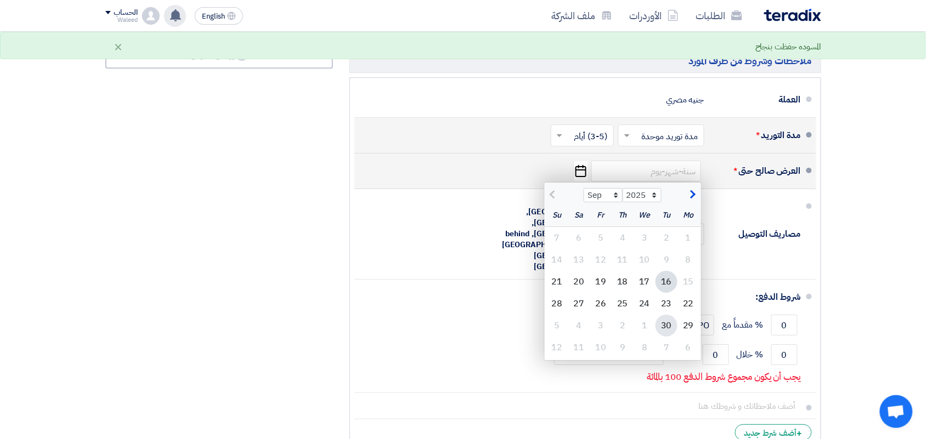
click at [661, 326] on div "30" at bounding box center [666, 326] width 22 height 22
type input "[DATE]"
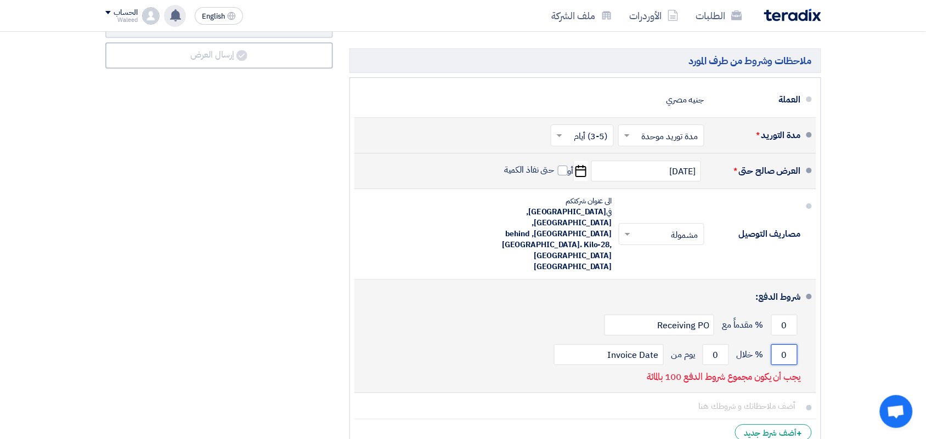
click at [782, 344] on input "0" at bounding box center [784, 354] width 26 height 21
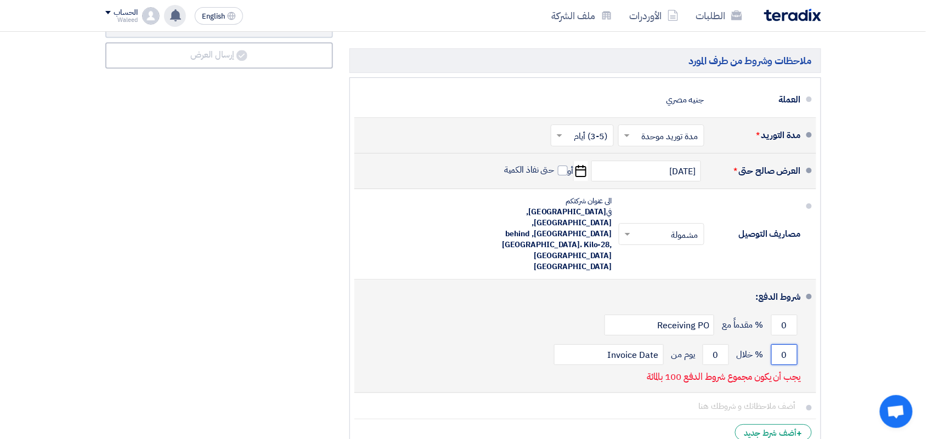
click at [782, 344] on input "0" at bounding box center [784, 354] width 26 height 21
drag, startPoint x: 791, startPoint y: 321, endPoint x: 772, endPoint y: 322, distance: 18.7
click at [772, 344] on input "0" at bounding box center [784, 354] width 26 height 21
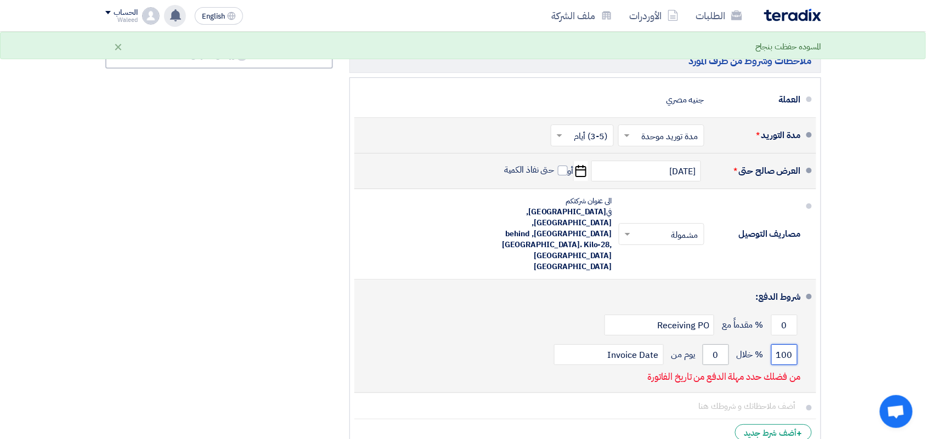
type input "100"
drag, startPoint x: 712, startPoint y: 325, endPoint x: 720, endPoint y: 325, distance: 8.2
click at [720, 344] on input "0" at bounding box center [715, 354] width 26 height 21
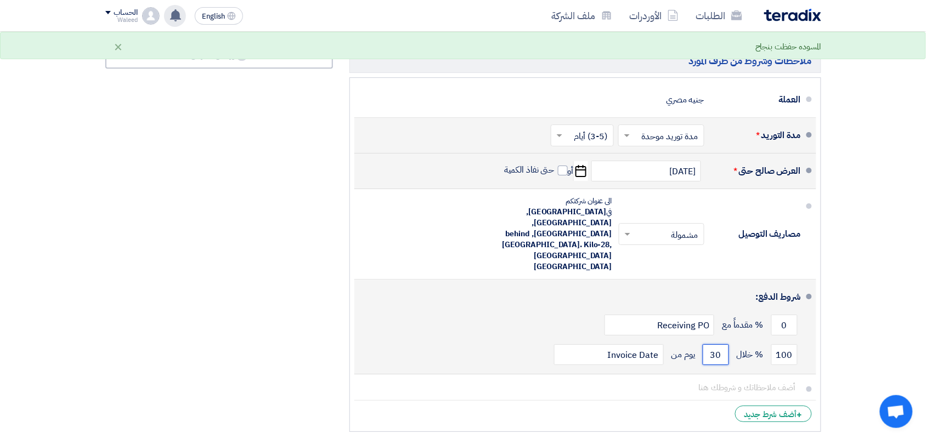
type input "30"
click at [105, 12] on button "Draft تعديل المسوده" at bounding box center [219, 25] width 228 height 26
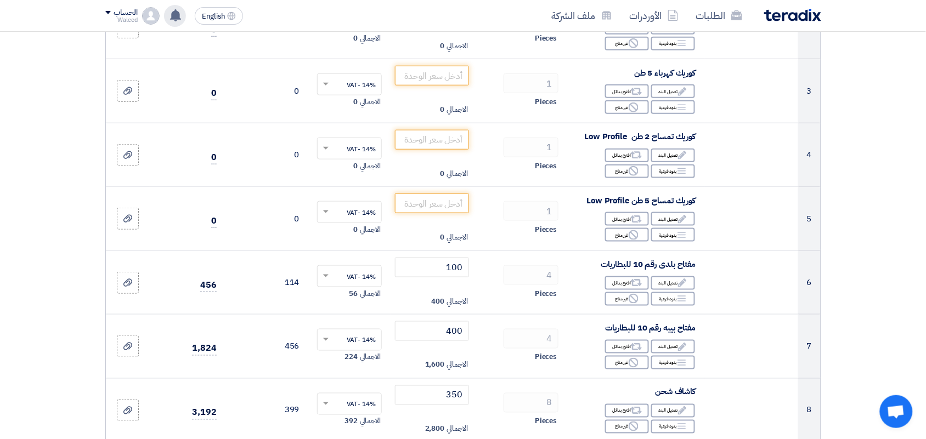
scroll to position [278, 0]
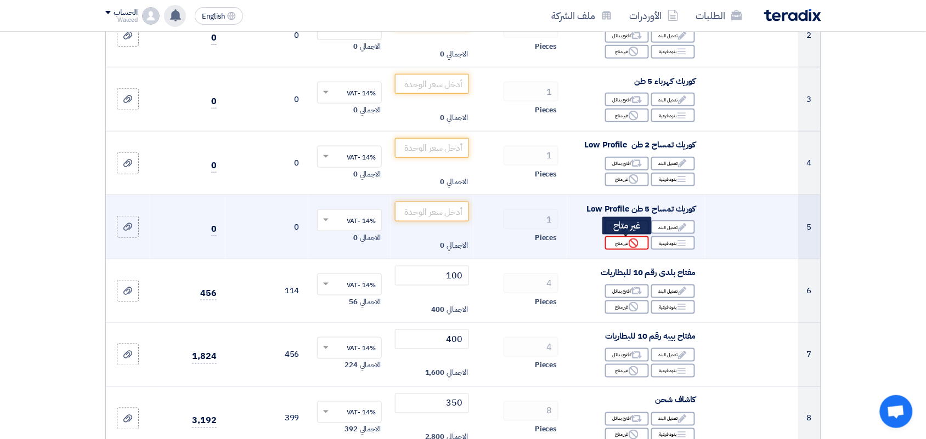
click at [617, 244] on div "Reject غير متاح" at bounding box center [627, 243] width 44 height 14
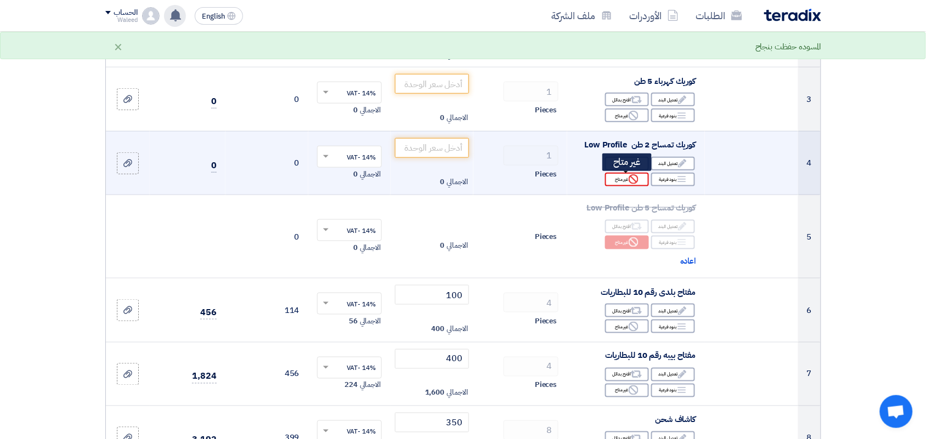
click at [624, 178] on div "Reject غير متاح" at bounding box center [627, 180] width 44 height 14
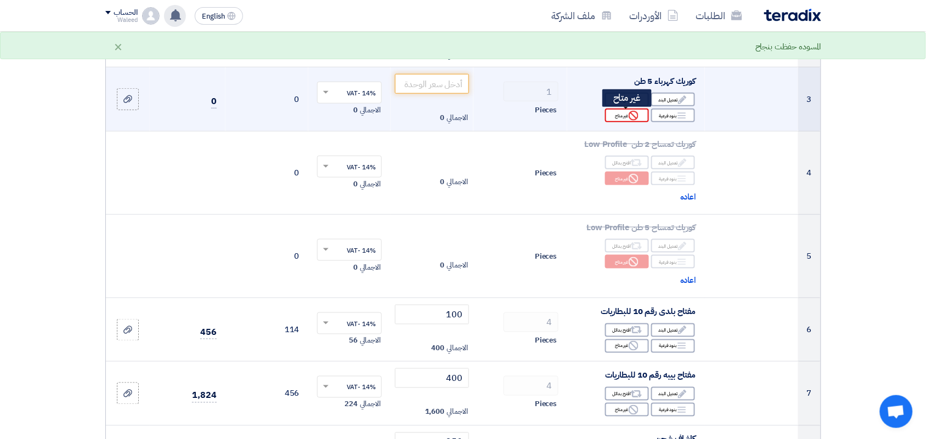
click at [621, 118] on div "Reject غير متاح" at bounding box center [627, 116] width 44 height 14
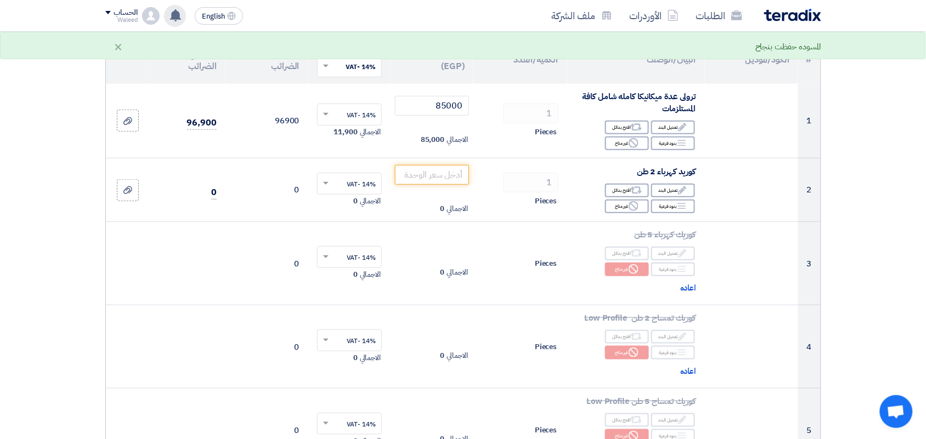
scroll to position [114, 0]
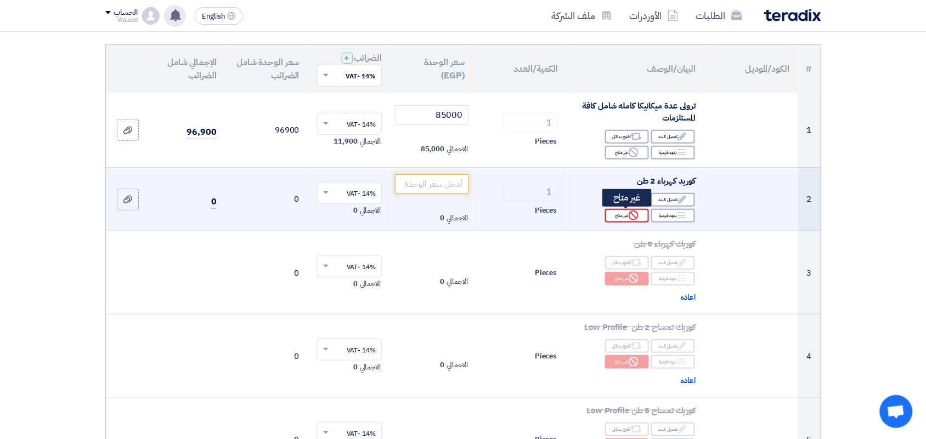
click at [621, 218] on div "Reject غير متاح" at bounding box center [627, 216] width 44 height 14
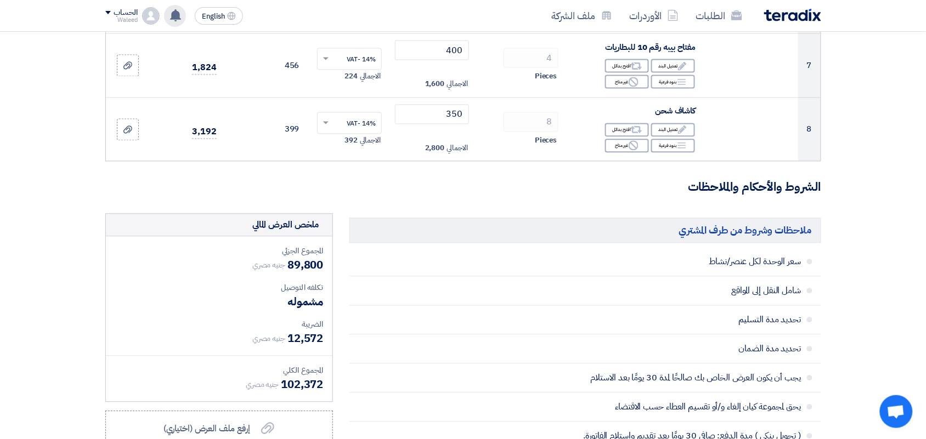
scroll to position [643, 0]
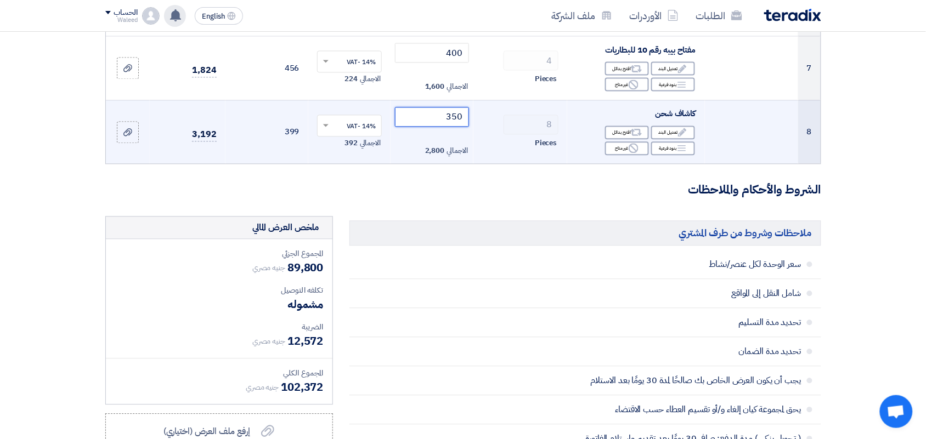
click at [431, 116] on input "350" at bounding box center [432, 117] width 74 height 20
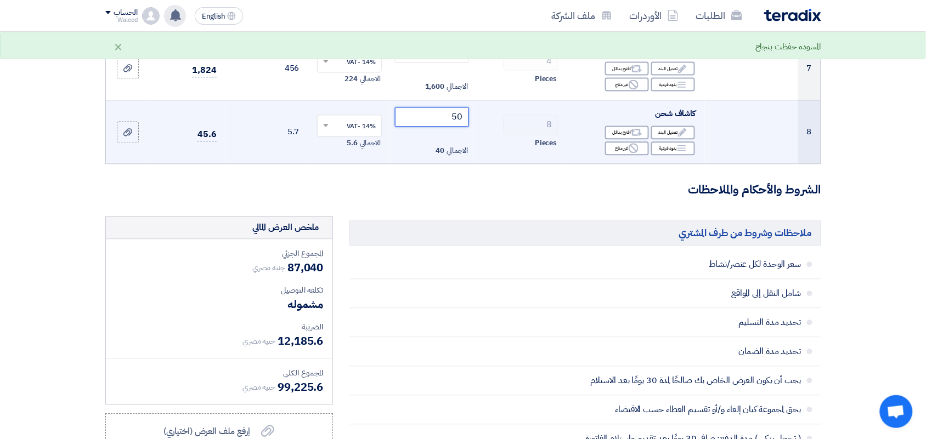
type input "5"
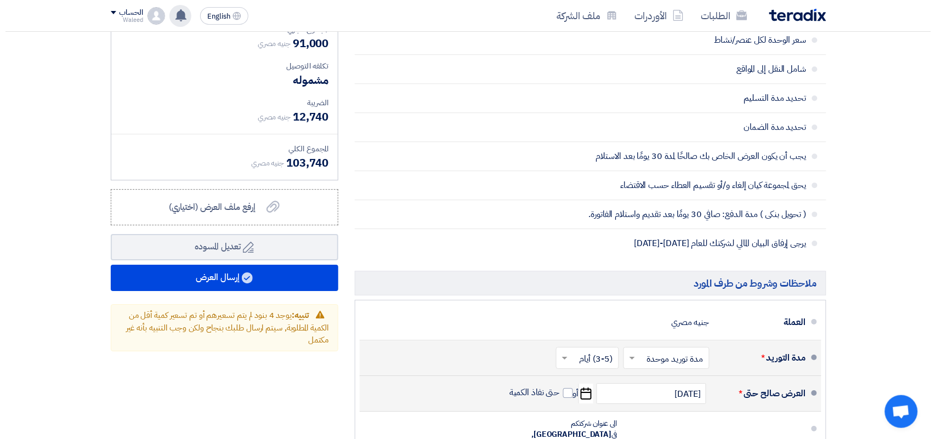
scroll to position [864, 0]
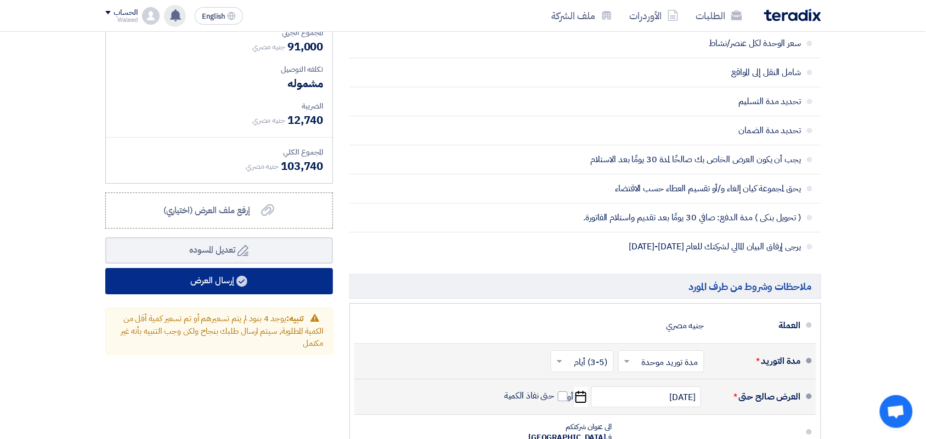
type input "500"
click at [212, 277] on button "إرسال العرض" at bounding box center [219, 281] width 228 height 26
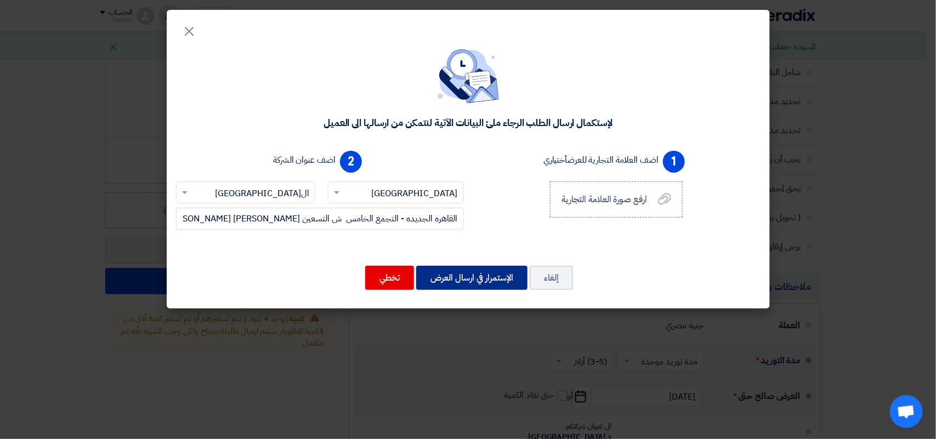
click at [452, 280] on button "الإستمرار في ارسال العرض" at bounding box center [471, 278] width 111 height 24
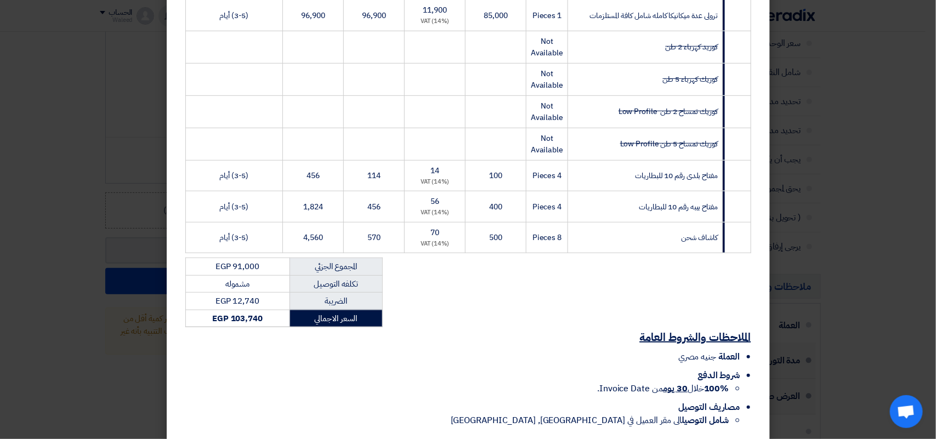
scroll to position [277, 0]
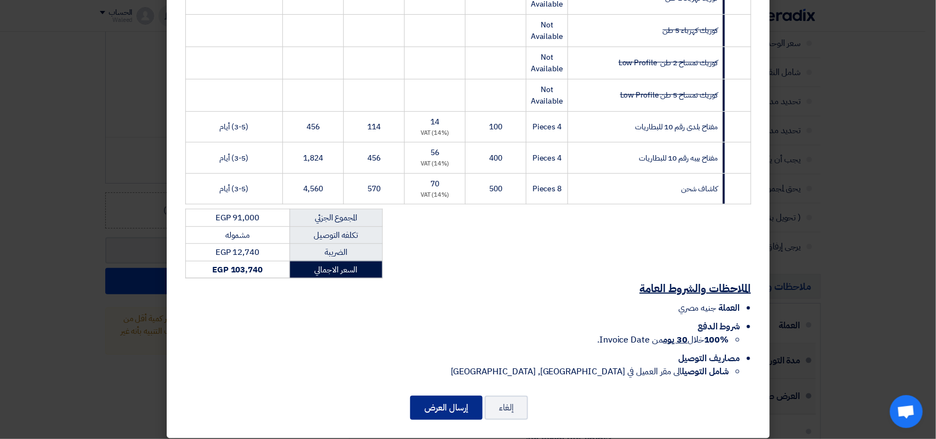
click at [472, 398] on button "إرسال العرض" at bounding box center [446, 408] width 72 height 24
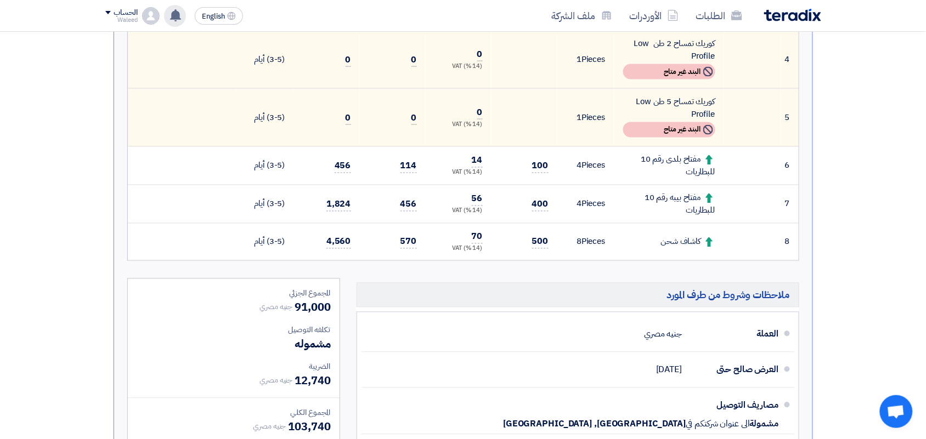
scroll to position [489, 0]
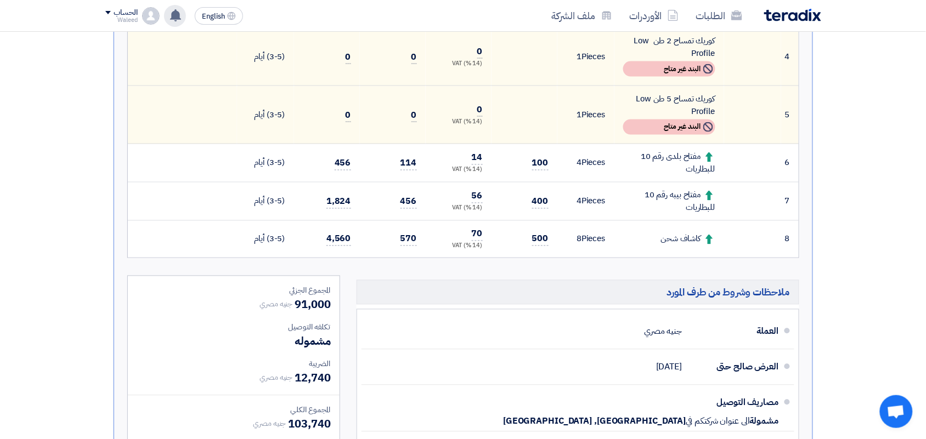
drag, startPoint x: 700, startPoint y: 190, endPoint x: 657, endPoint y: 198, distance: 43.5
click at [657, 198] on div "مفتاح بيبه رقم 10 للبطاريات" at bounding box center [669, 201] width 92 height 25
copy div "مفتاح بيبه رقم 10 للبطاريات"
